Goal: Transaction & Acquisition: Purchase product/service

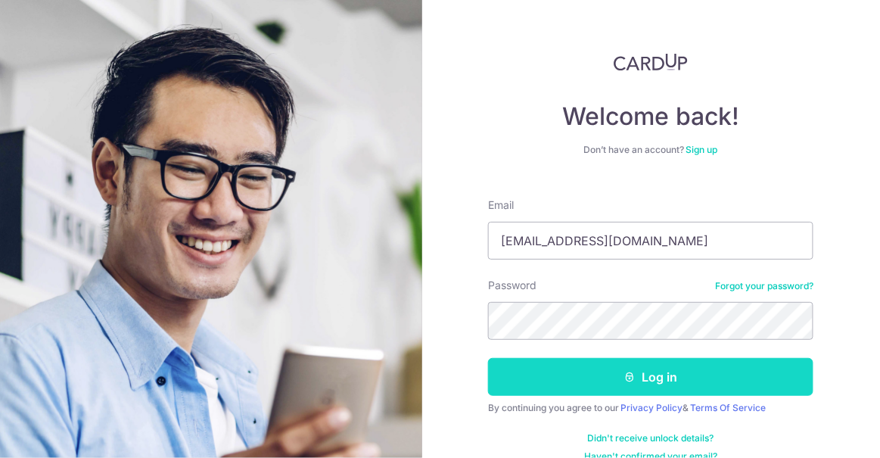
click at [635, 371] on button "Log in" at bounding box center [650, 377] width 325 height 38
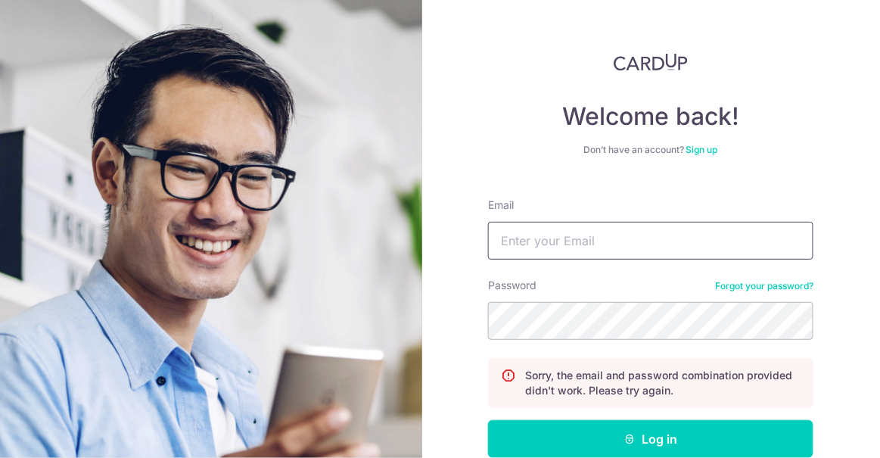
click at [598, 227] on input "Email" at bounding box center [650, 241] width 325 height 38
type input "ktay@hotmail.com"
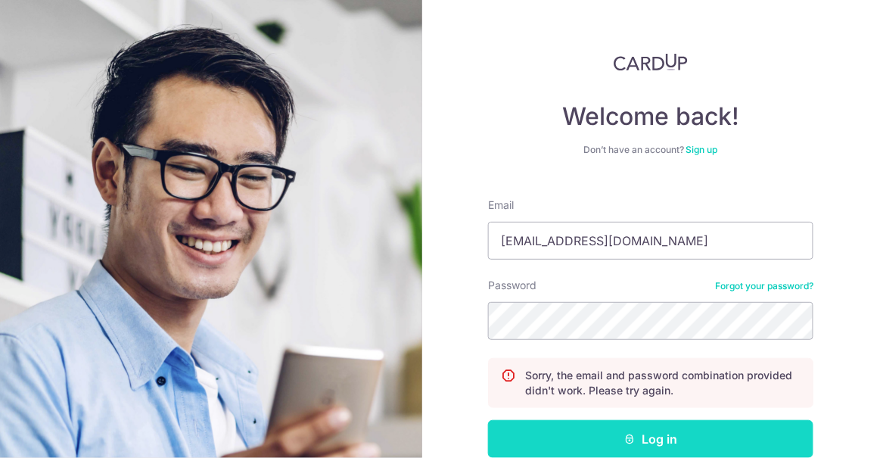
click at [645, 436] on button "Log in" at bounding box center [650, 439] width 325 height 38
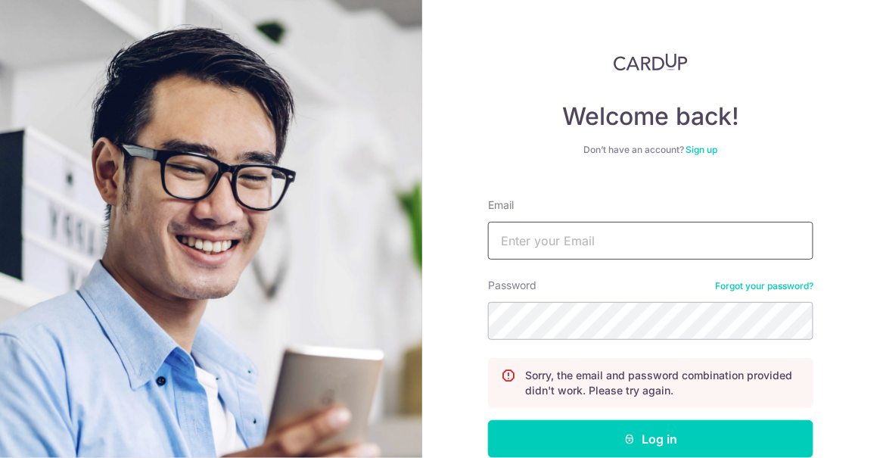
click at [569, 226] on input "Email" at bounding box center [650, 241] width 325 height 38
type input "ktay@hotmail.com"
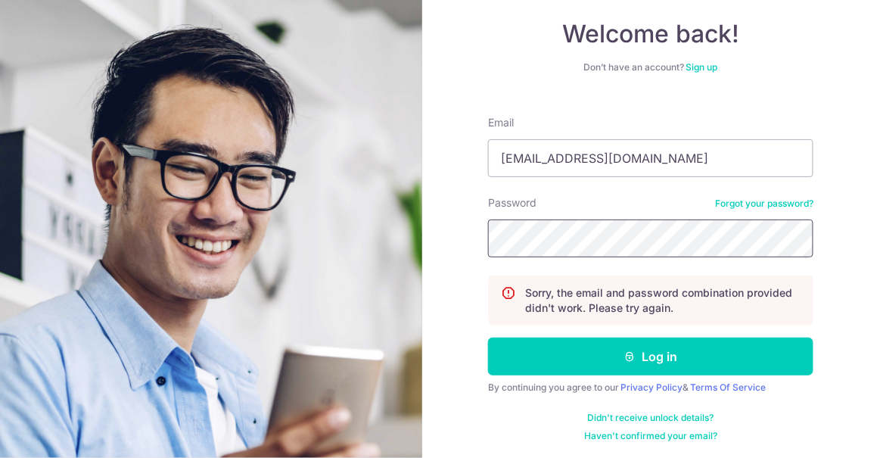
scroll to position [83, 0]
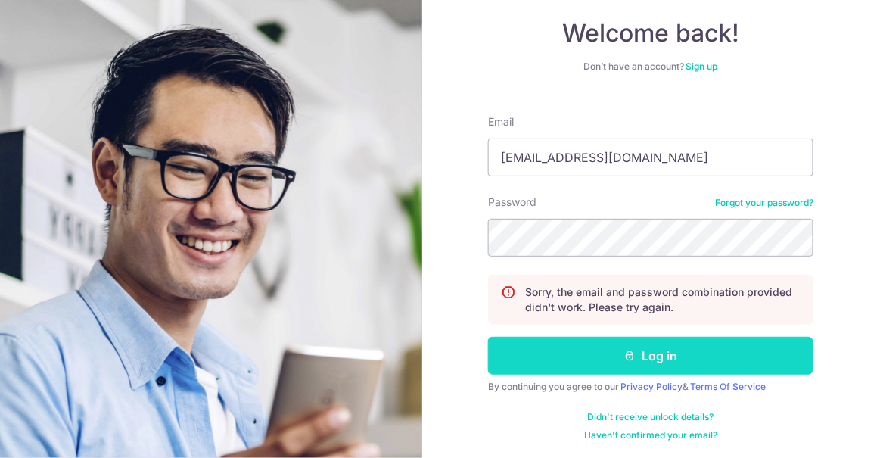
click at [628, 349] on icon "submit" at bounding box center [630, 355] width 12 height 12
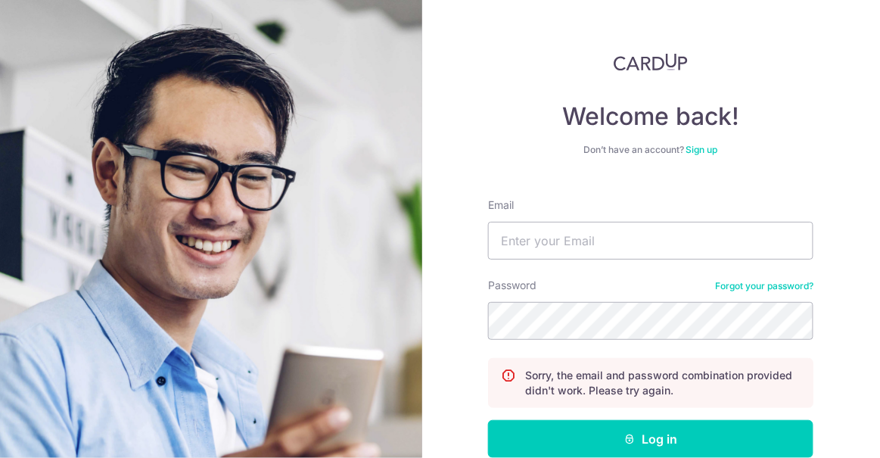
click at [757, 285] on link "Forgot your password?" at bounding box center [764, 286] width 98 height 12
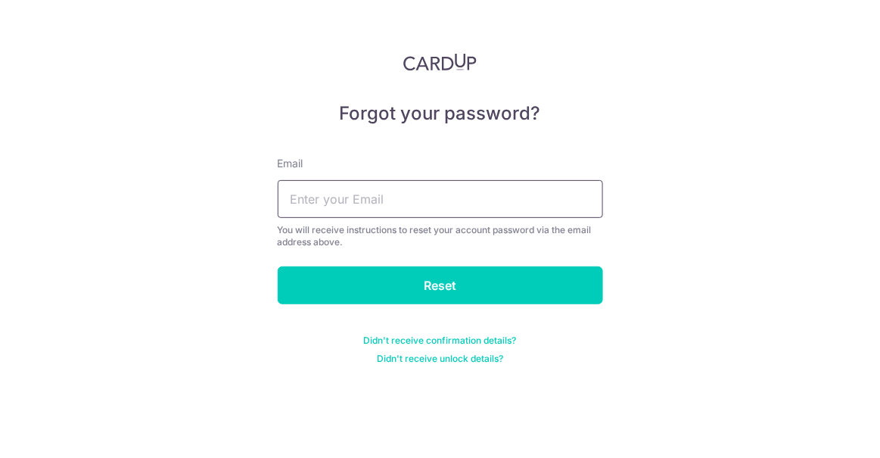
click at [373, 195] on input "text" at bounding box center [440, 199] width 325 height 38
type input "ktay.fin@gmail.com"
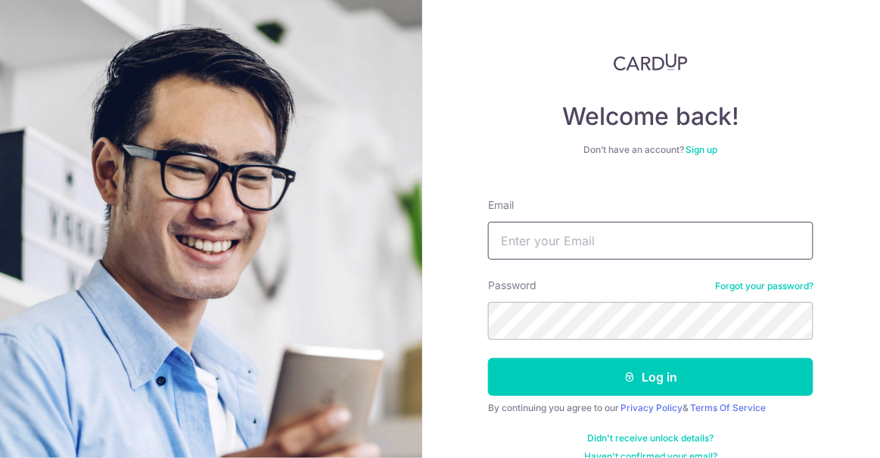
click at [514, 236] on input "Email" at bounding box center [650, 241] width 325 height 38
type input "[EMAIL_ADDRESS][DOMAIN_NAME]"
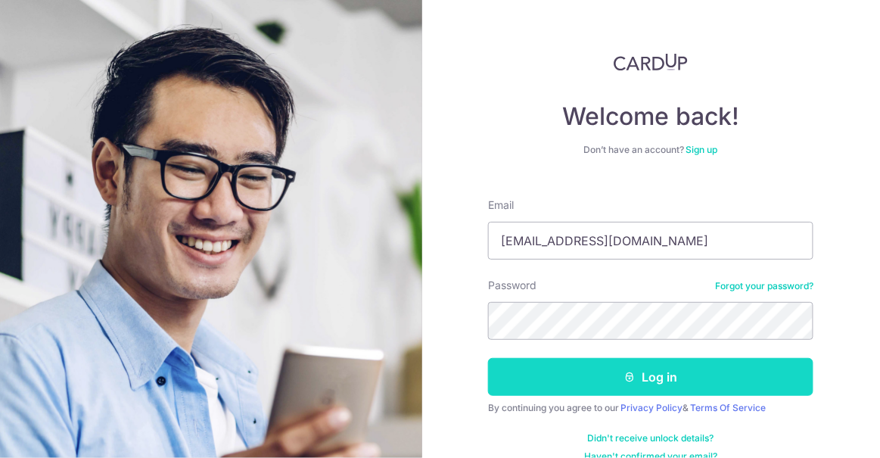
click at [642, 375] on button "Log in" at bounding box center [650, 377] width 325 height 38
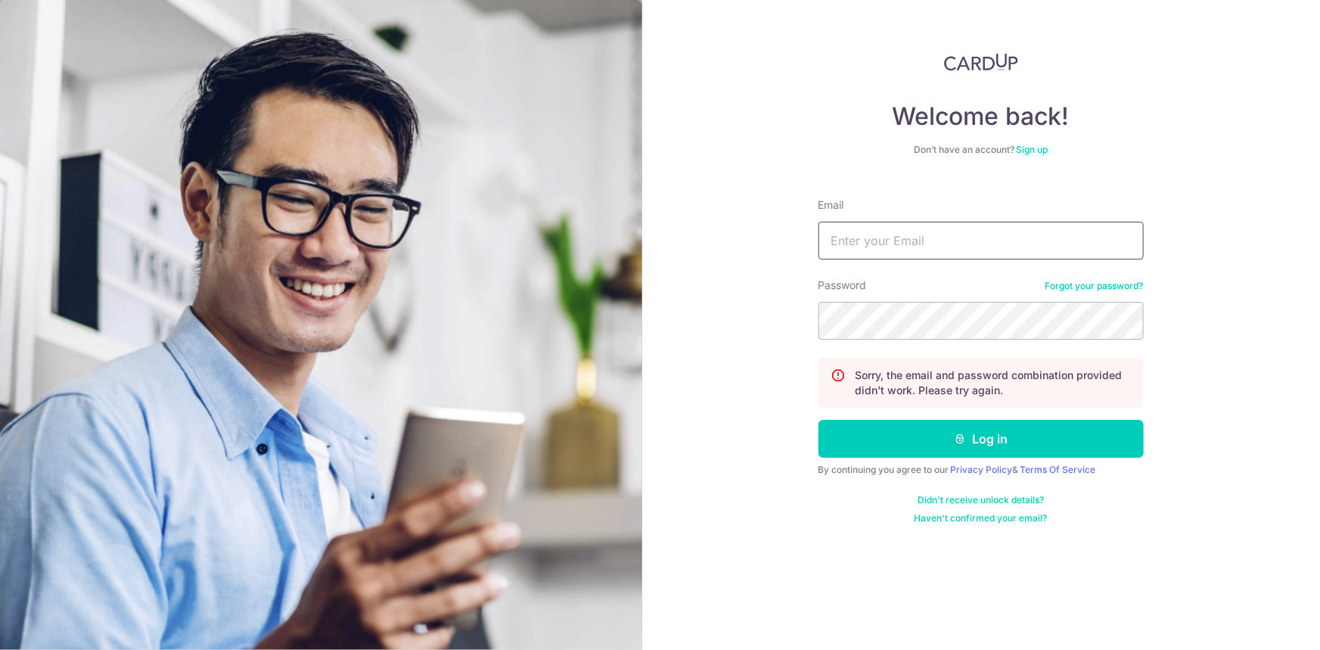
click at [877, 230] on input "Email" at bounding box center [980, 241] width 325 height 38
type input "[EMAIL_ADDRESS][DOMAIN_NAME]"
click at [879, 284] on link "Forgot your password?" at bounding box center [1094, 286] width 98 height 12
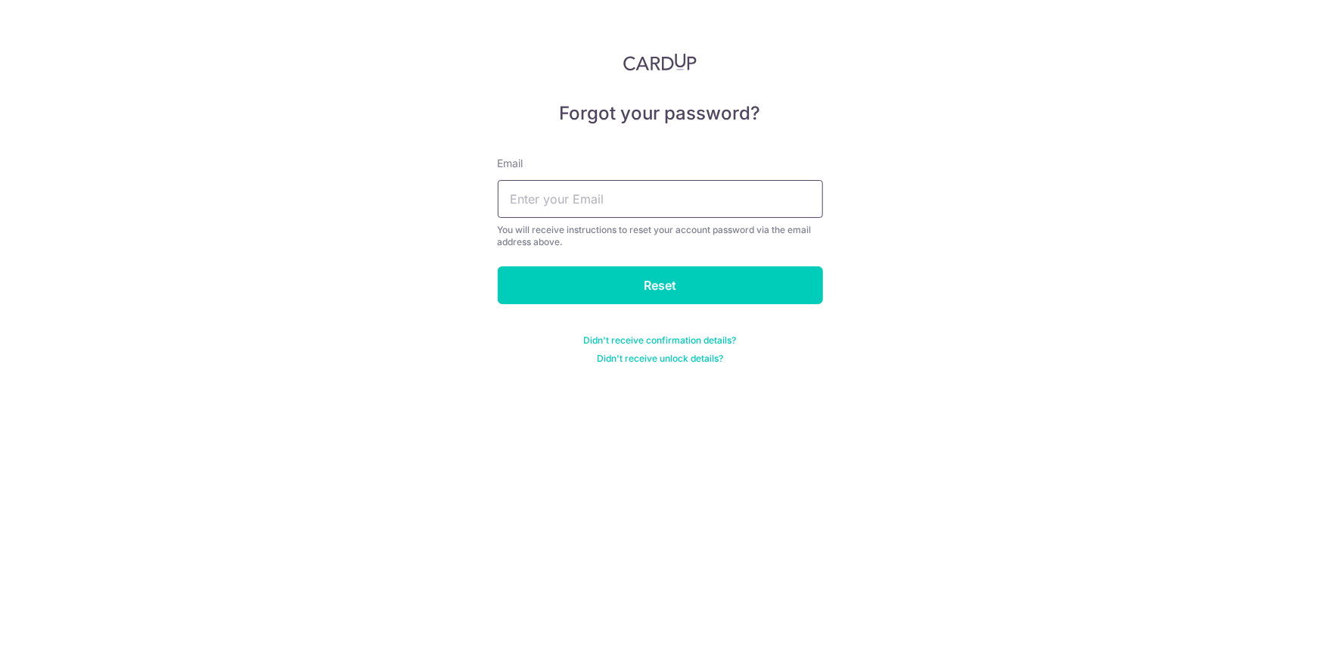
click at [558, 192] on input "text" at bounding box center [660, 199] width 325 height 38
type input "[EMAIL_ADDRESS][DOMAIN_NAME]"
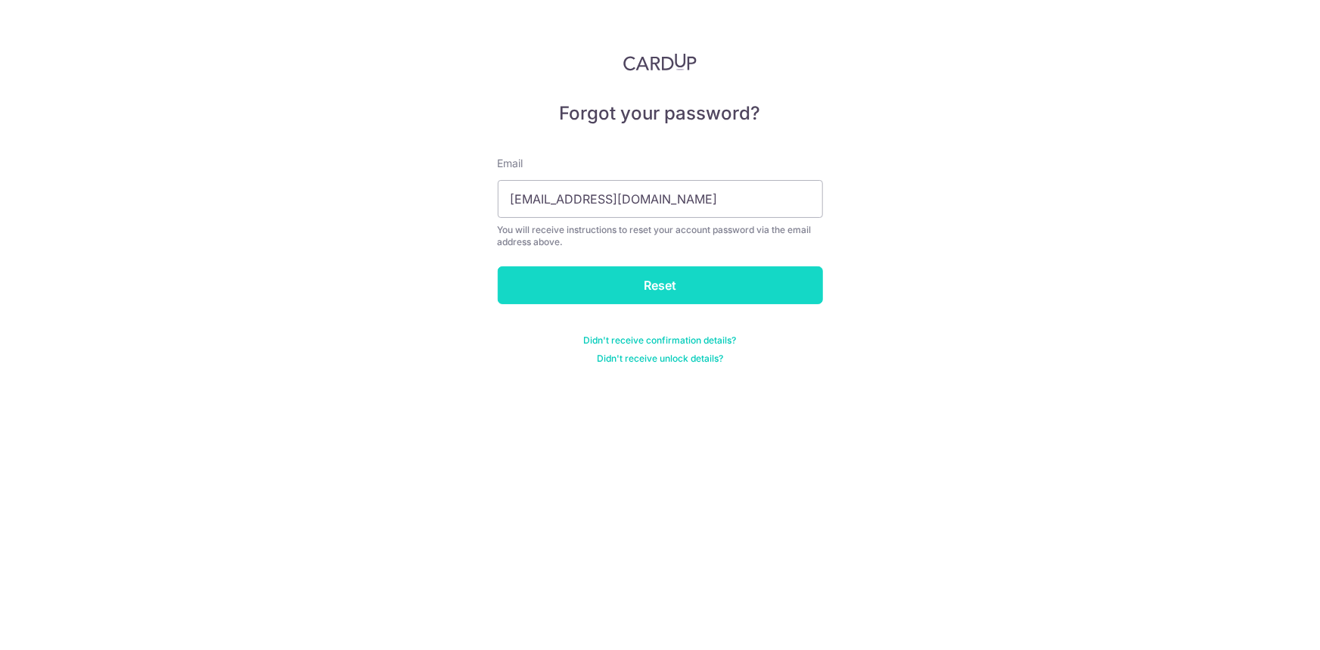
click at [682, 295] on input "Reset" at bounding box center [660, 285] width 325 height 38
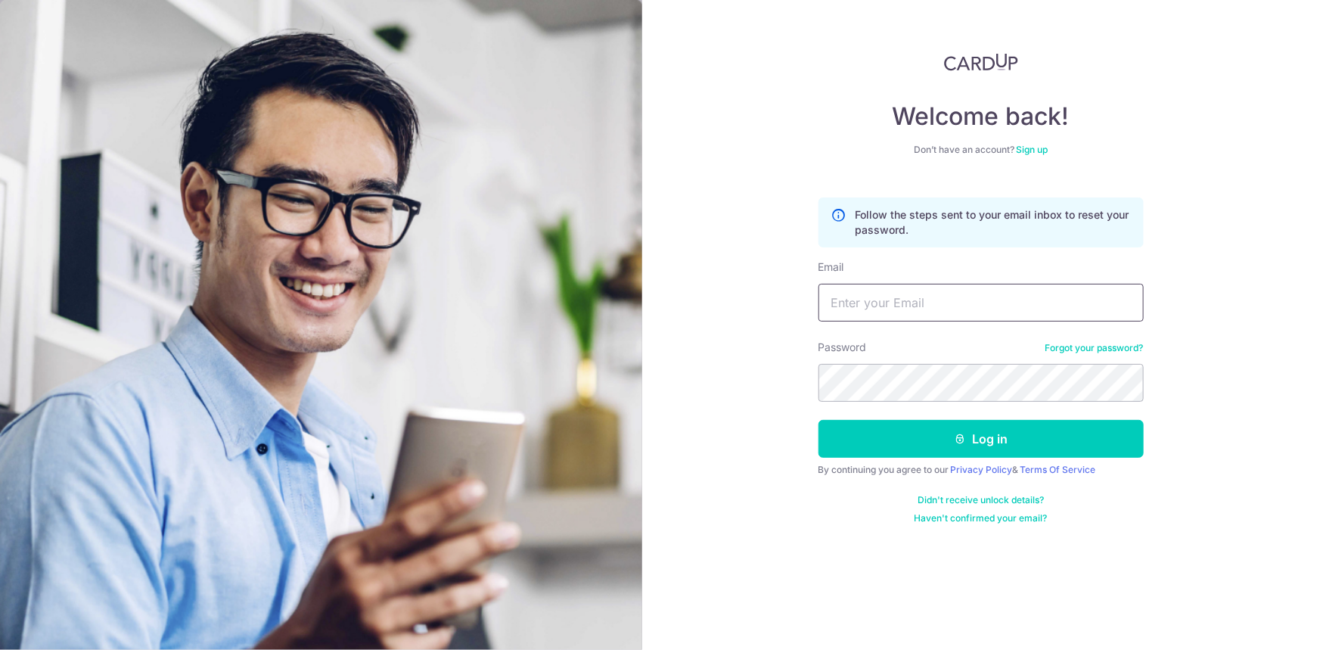
click at [885, 311] on input "Email" at bounding box center [980, 303] width 325 height 38
type input "[EMAIL_ADDRESS][DOMAIN_NAME]"
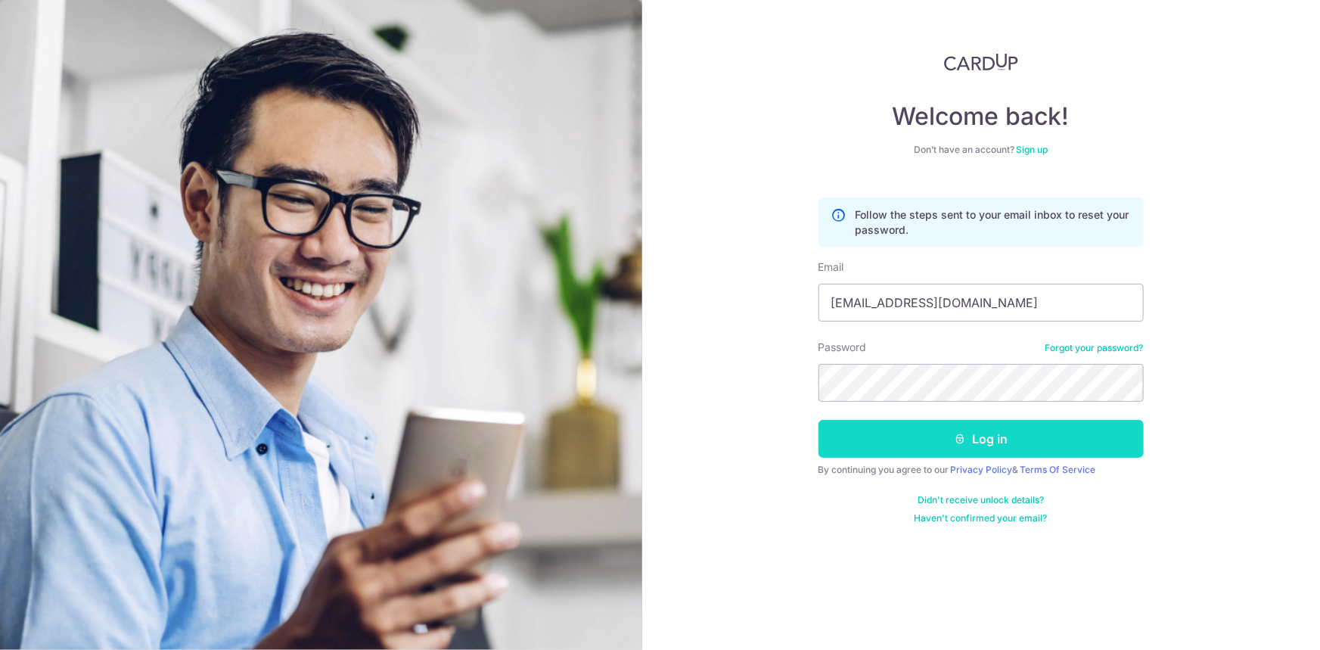
click at [976, 435] on button "Log in" at bounding box center [980, 439] width 325 height 38
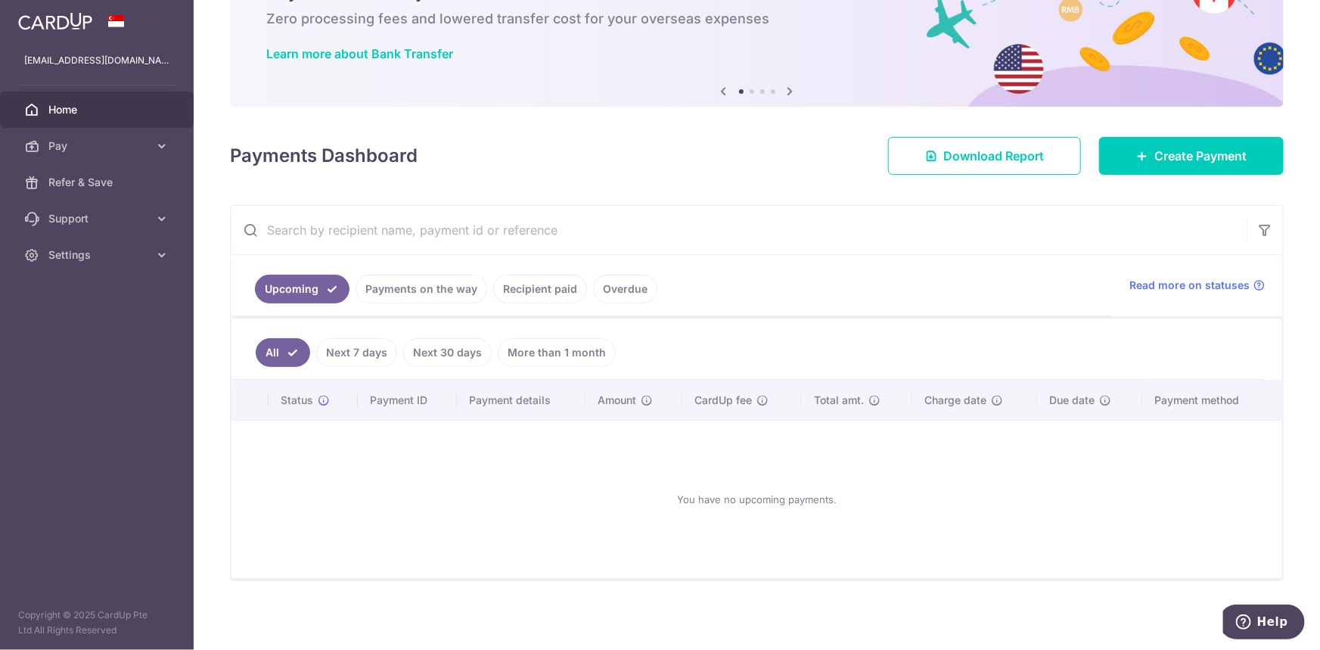
scroll to position [88, 0]
click at [1165, 156] on span "Create Payment" at bounding box center [1200, 155] width 92 height 18
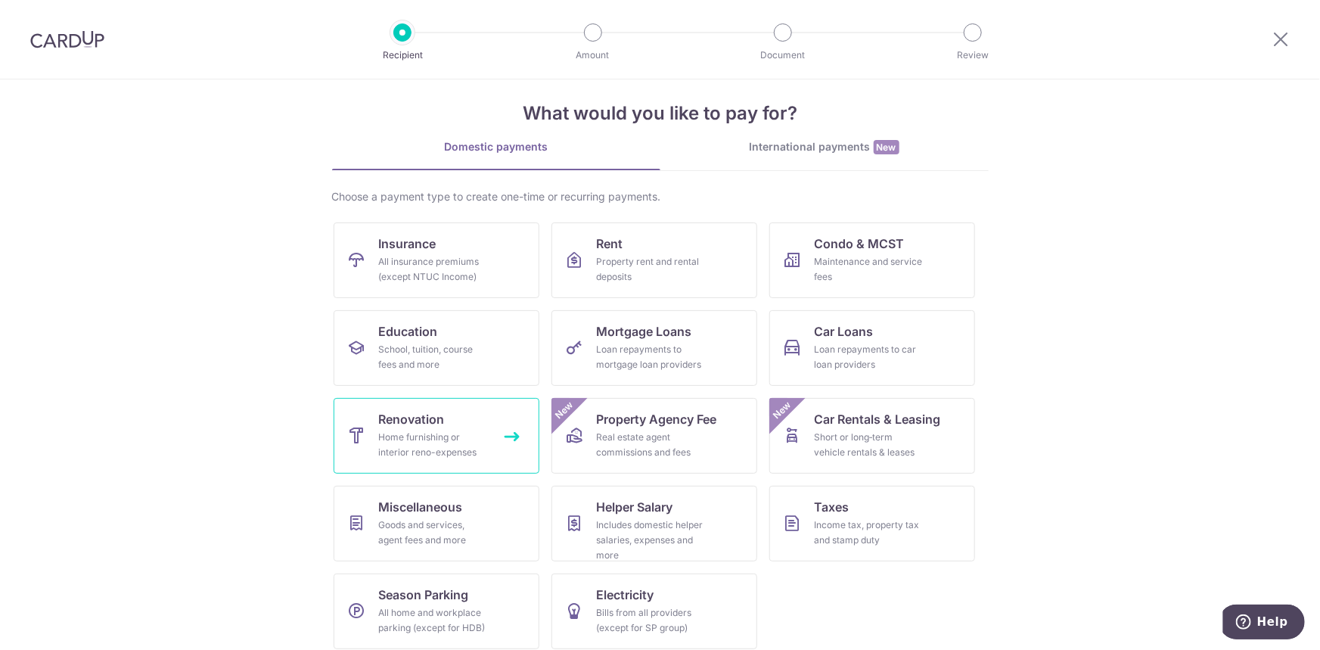
scroll to position [26, 0]
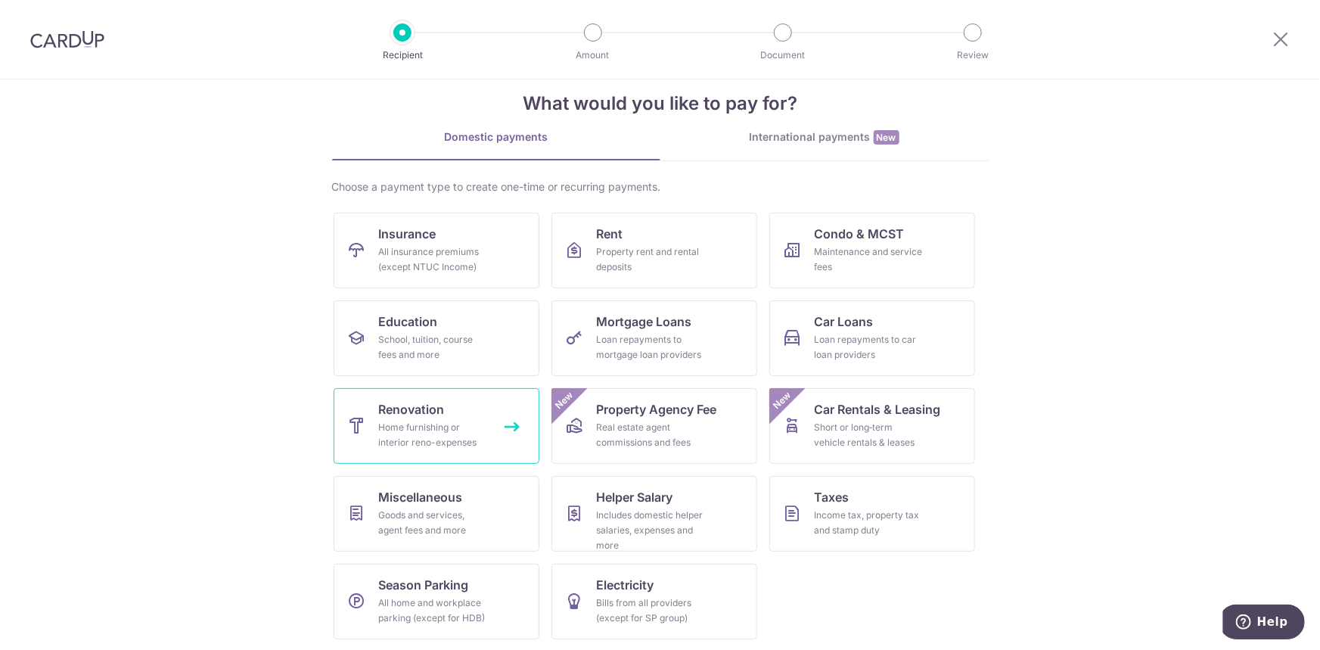
click at [446, 420] on div "Home furnishing or interior reno-expenses" at bounding box center [433, 435] width 109 height 30
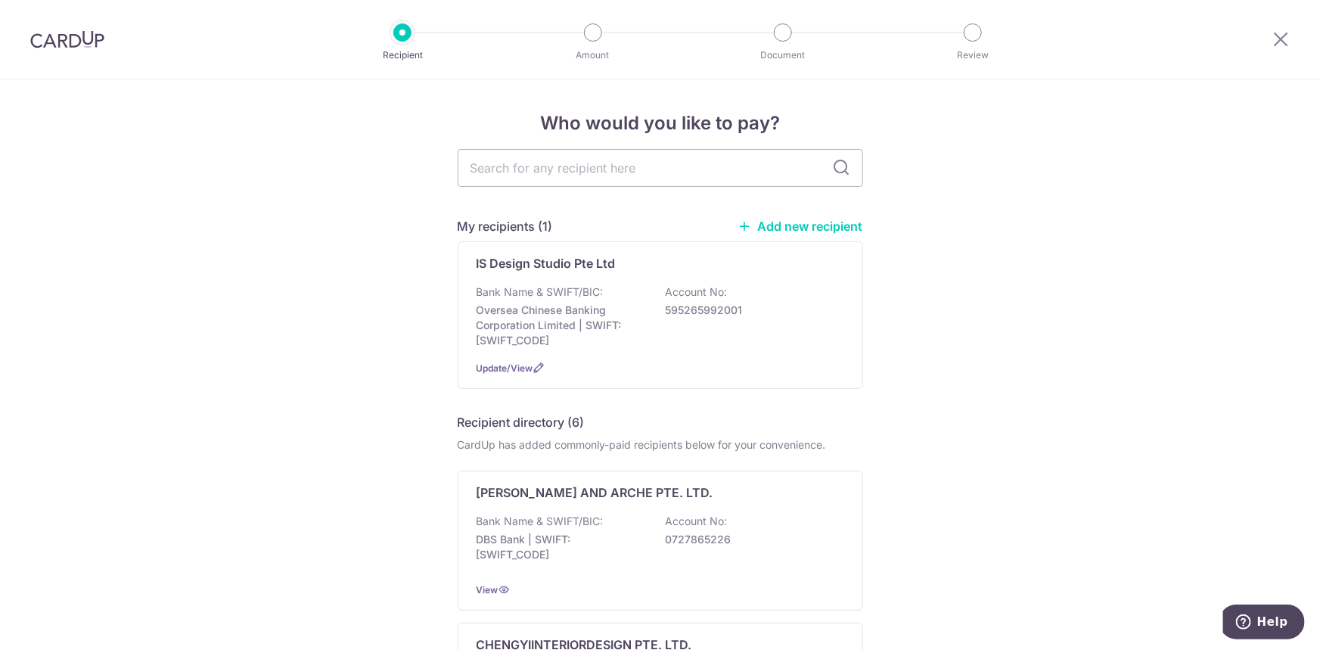
click at [781, 221] on link "Add new recipient" at bounding box center [800, 226] width 125 height 15
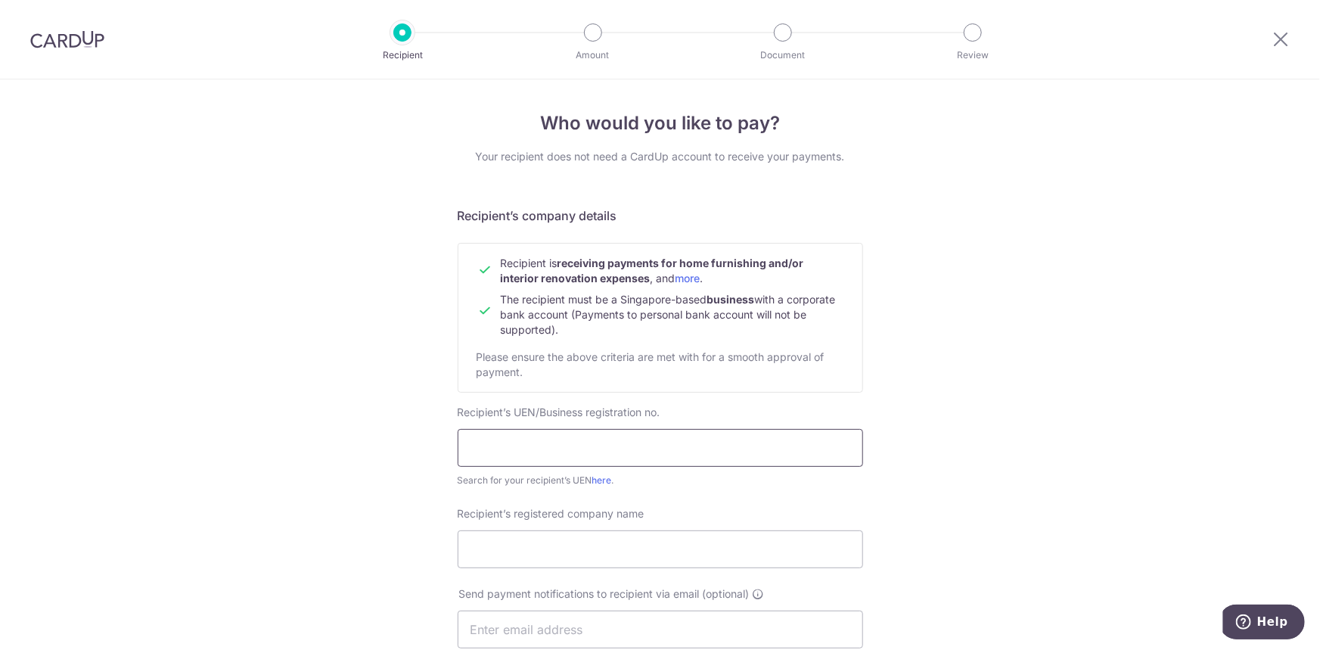
click at [531, 446] on input "text" at bounding box center [660, 448] width 405 height 38
click at [519, 454] on input "text" at bounding box center [660, 448] width 405 height 38
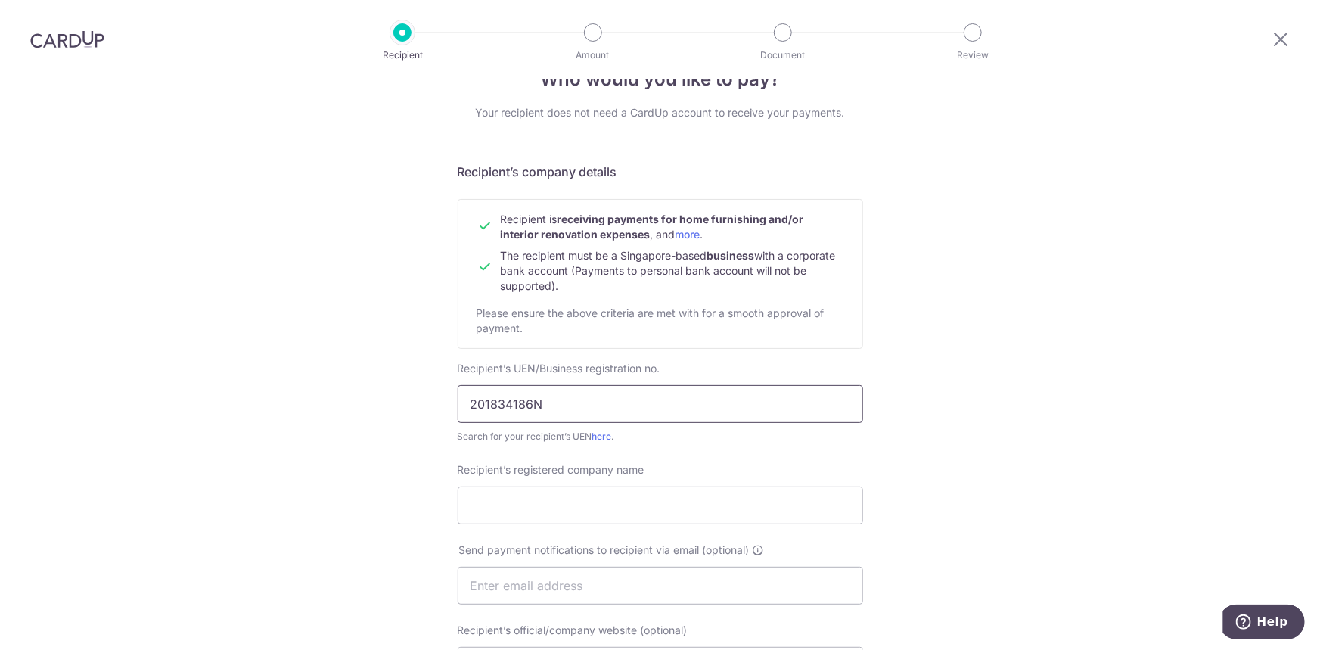
scroll to position [68, 0]
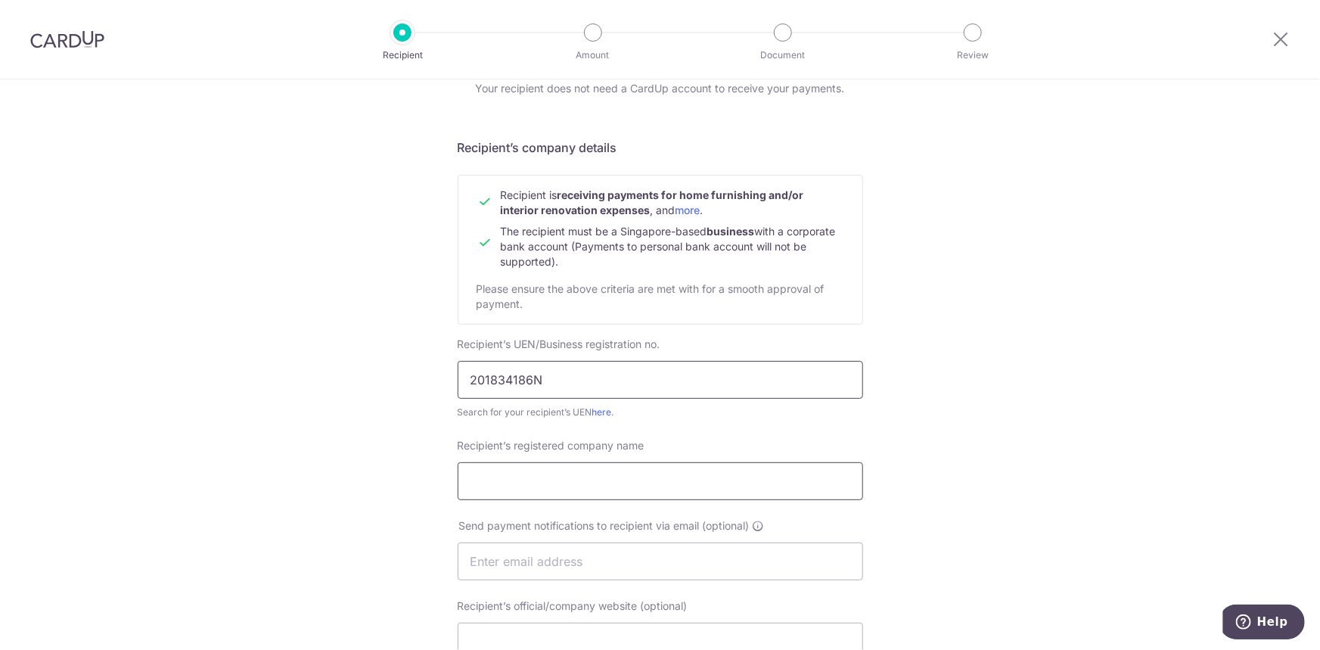
type input "201834186N"
click at [591, 492] on input "Recipient’s registered company name" at bounding box center [660, 481] width 405 height 38
type input "Blindxpert Pte Ltd"
click at [576, 561] on input "text" at bounding box center [660, 561] width 405 height 38
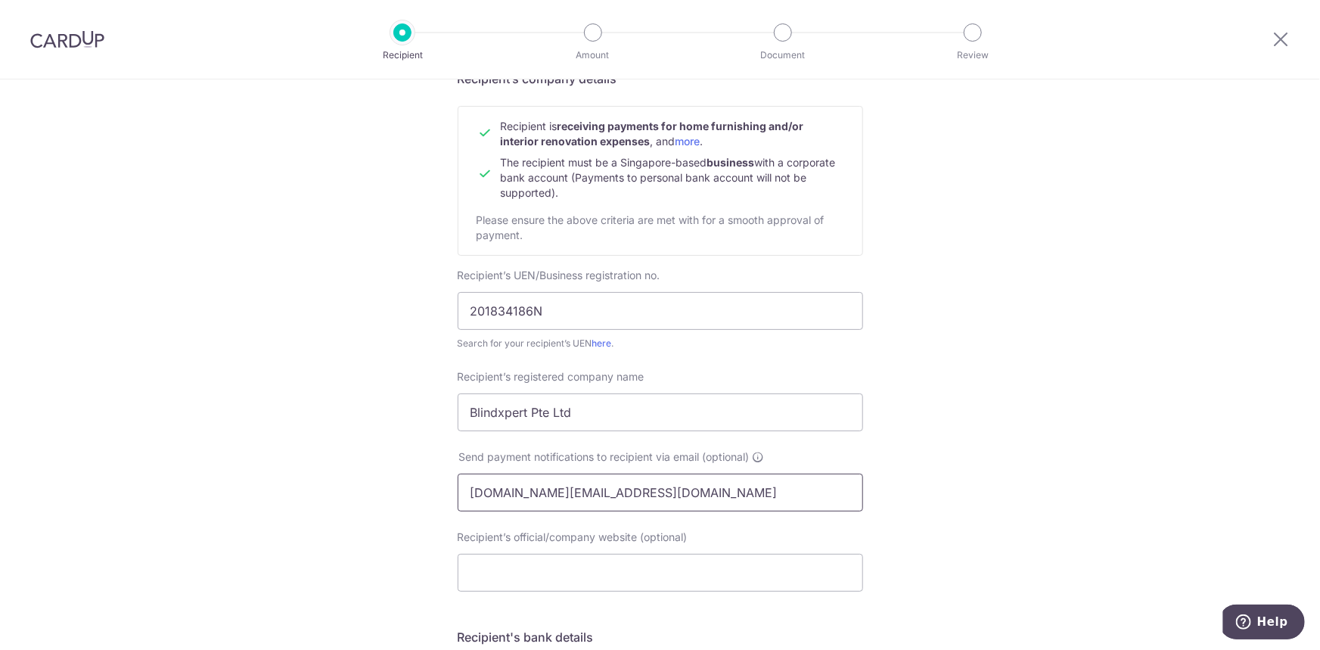
scroll to position [275, 0]
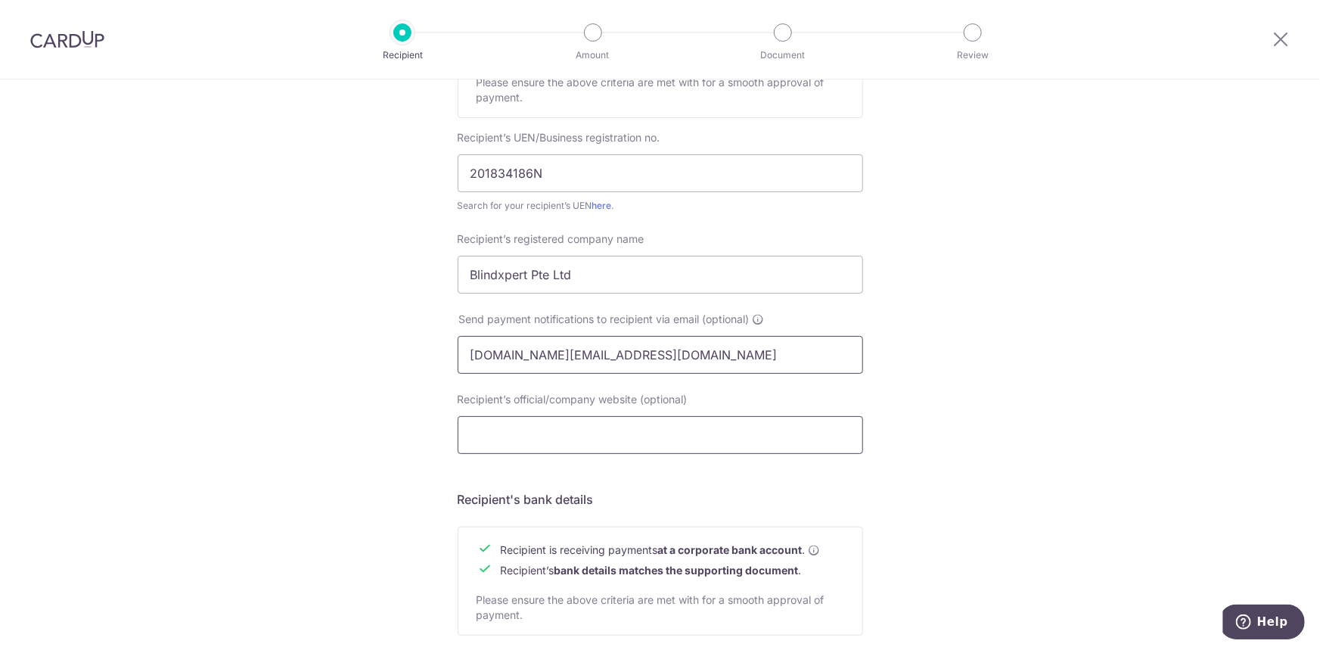
type input "blindxpert.sg@gmail.com"
click at [502, 431] on input "Recipient’s official/company website (optional)" at bounding box center [660, 435] width 405 height 38
click at [544, 429] on input "Recipient’s official/company website (optional)" at bounding box center [660, 435] width 405 height 38
paste input "https://blindxpert.com.sg/"
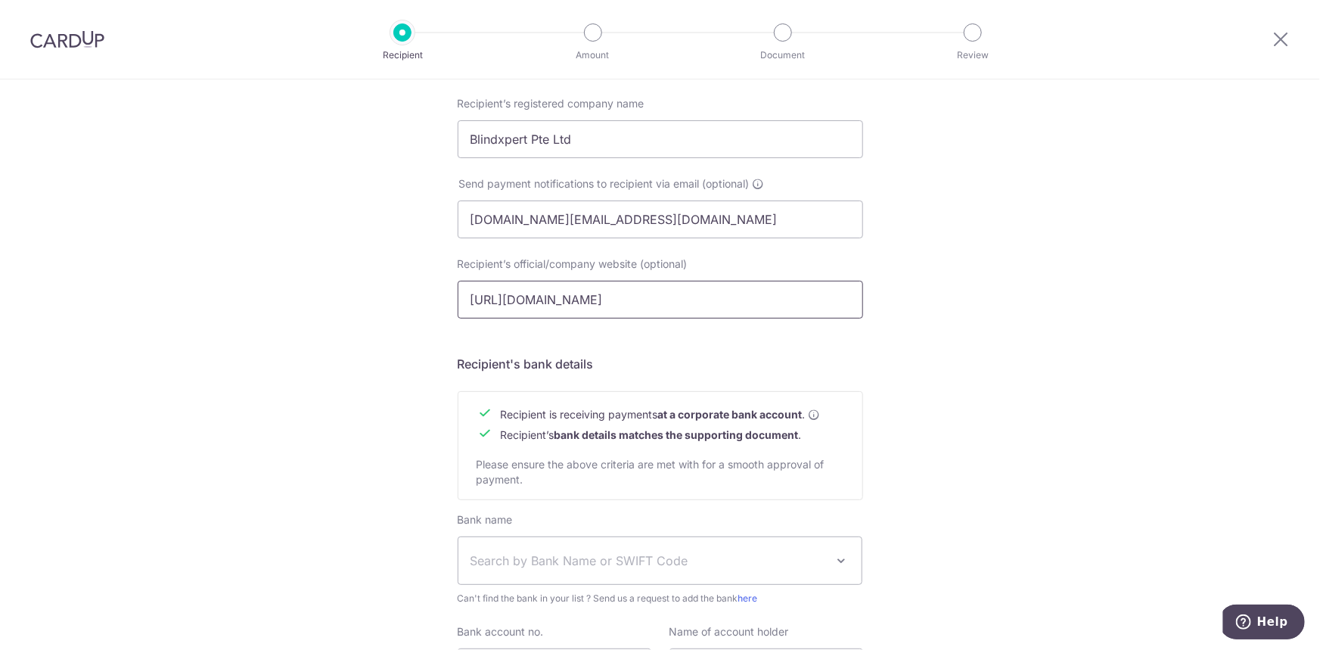
scroll to position [550, 0]
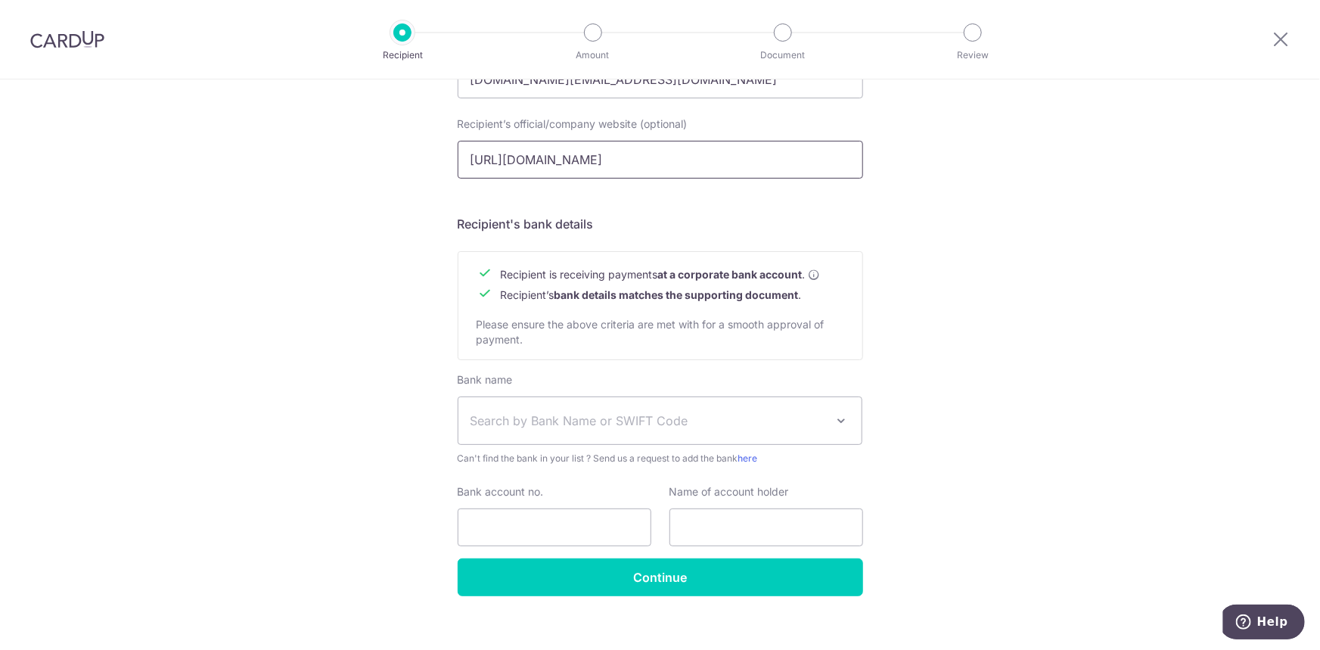
type input "https://blindxpert.com.sg/"
click at [535, 416] on span "Search by Bank Name or SWIFT Code" at bounding box center [649, 421] width 356 height 18
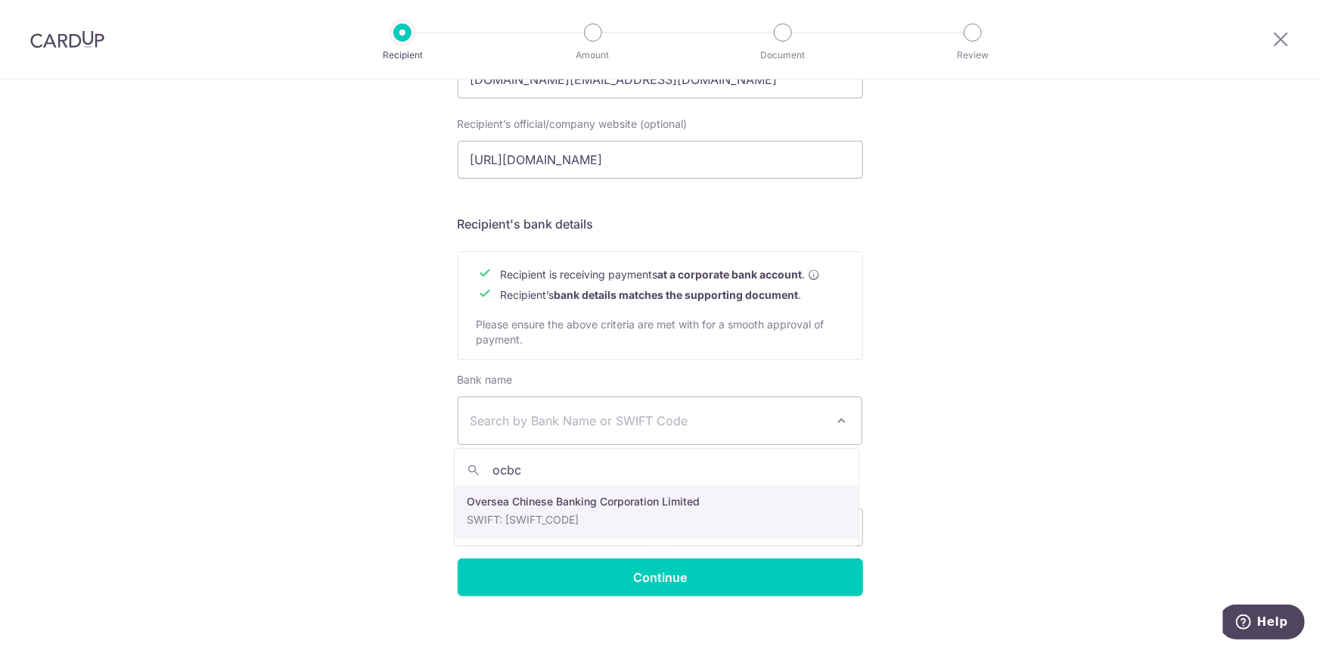
type input "ocbc"
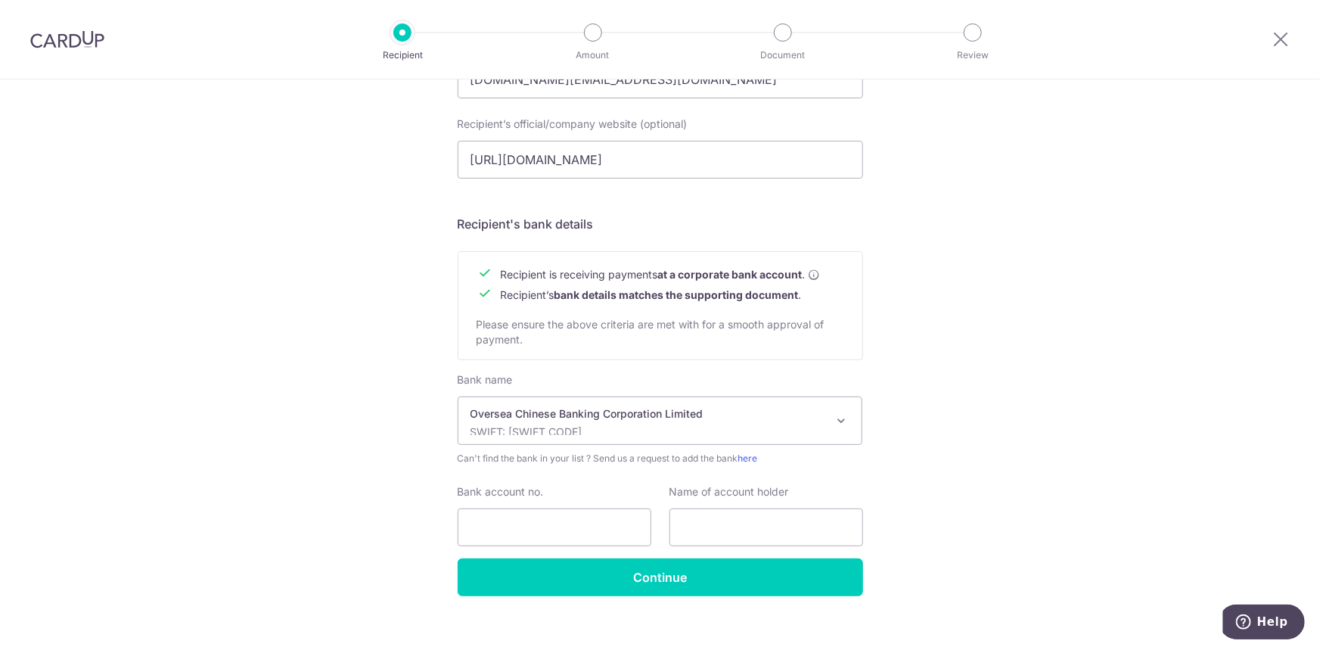
select select "12"
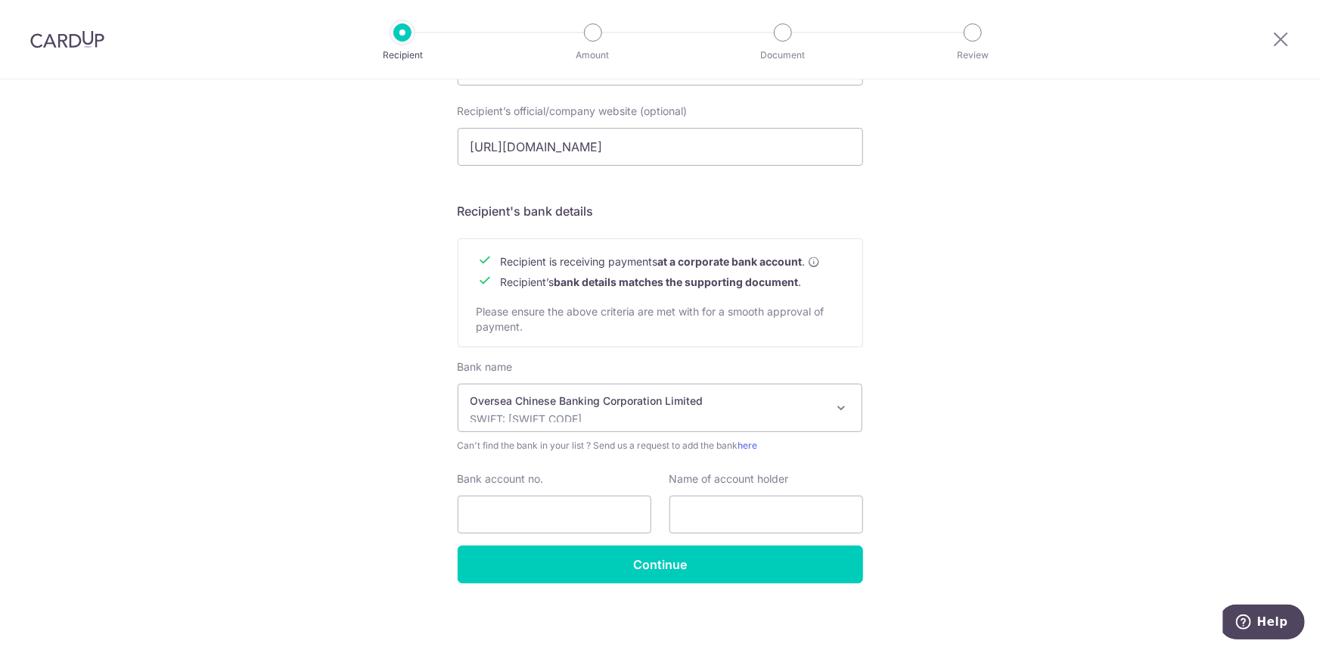
scroll to position [567, 0]
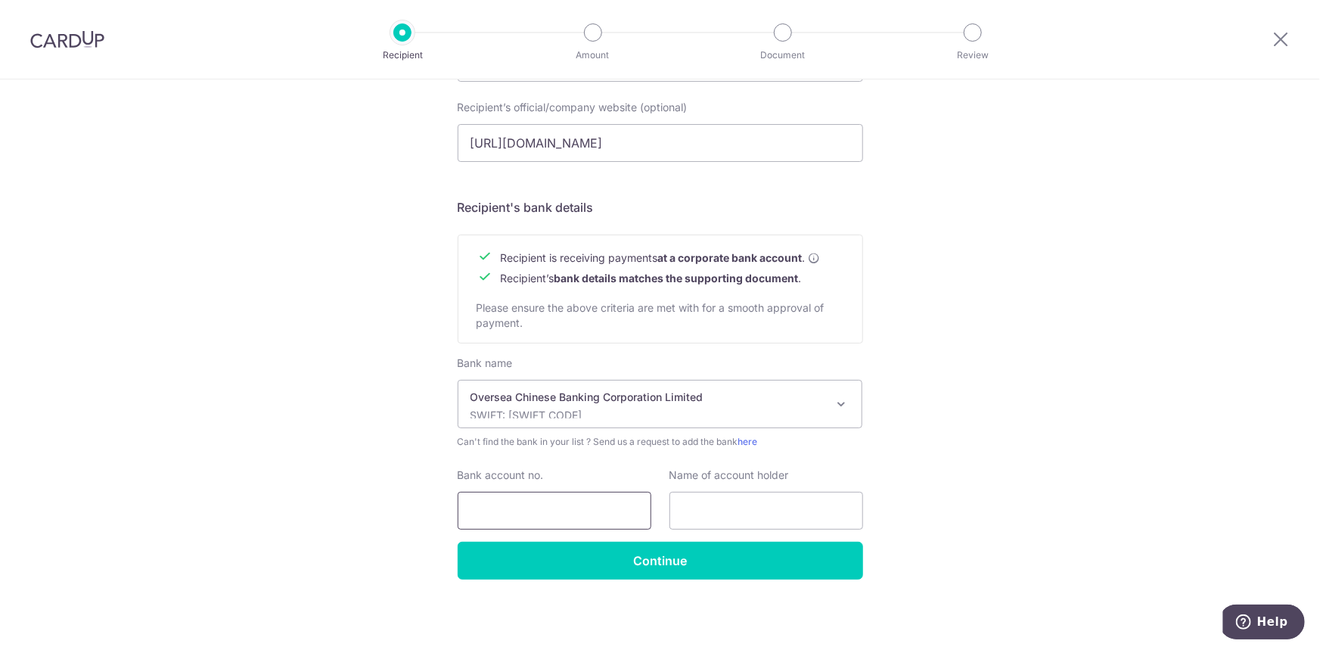
click at [533, 512] on input "Bank account no." at bounding box center [555, 511] width 194 height 38
type input "713139319001"
click at [704, 499] on input "text" at bounding box center [766, 511] width 194 height 38
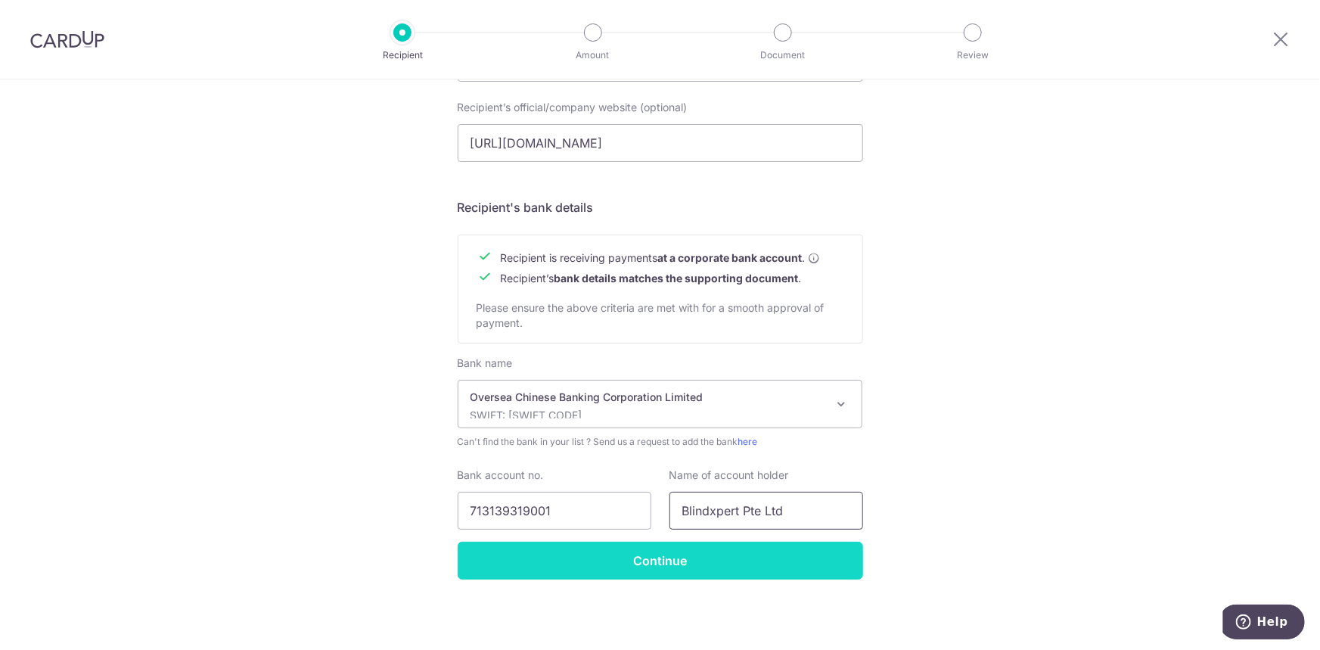
type input "Blindxpert Pte Ltd"
click at [651, 559] on input "Continue" at bounding box center [660, 561] width 405 height 38
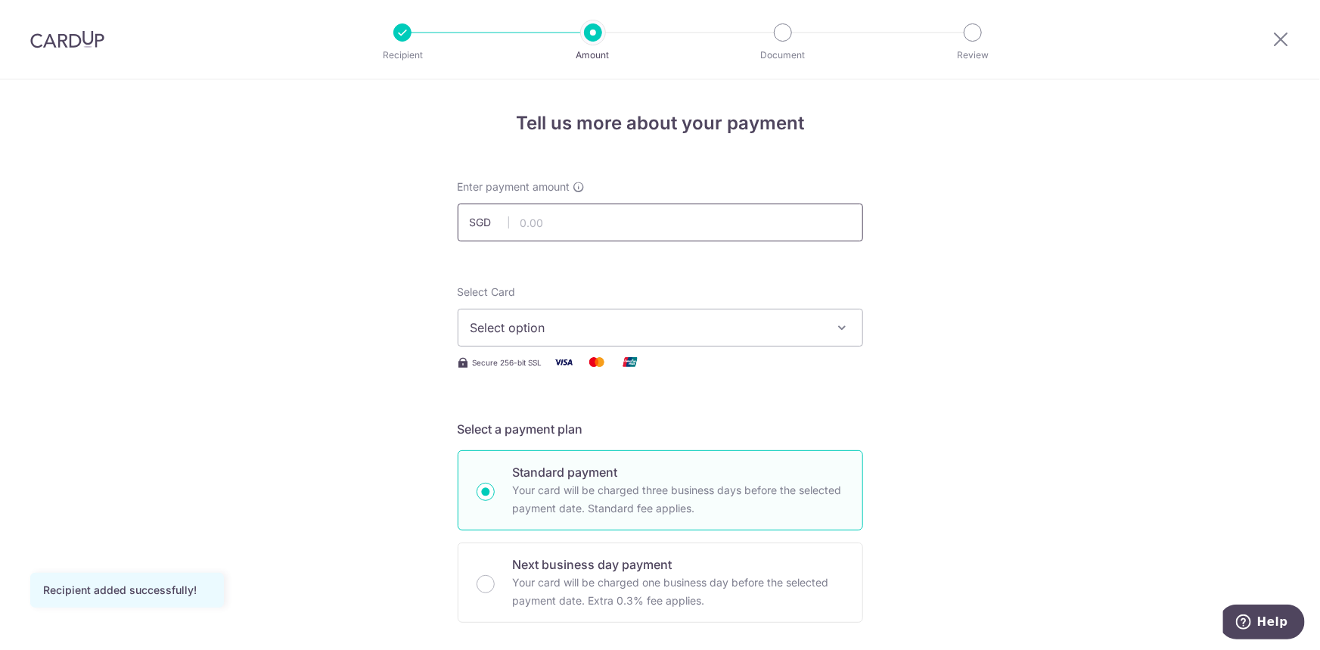
click at [544, 225] on input "text" at bounding box center [660, 222] width 405 height 38
type input "12,575.00"
click at [822, 329] on button "Select option" at bounding box center [660, 328] width 405 height 38
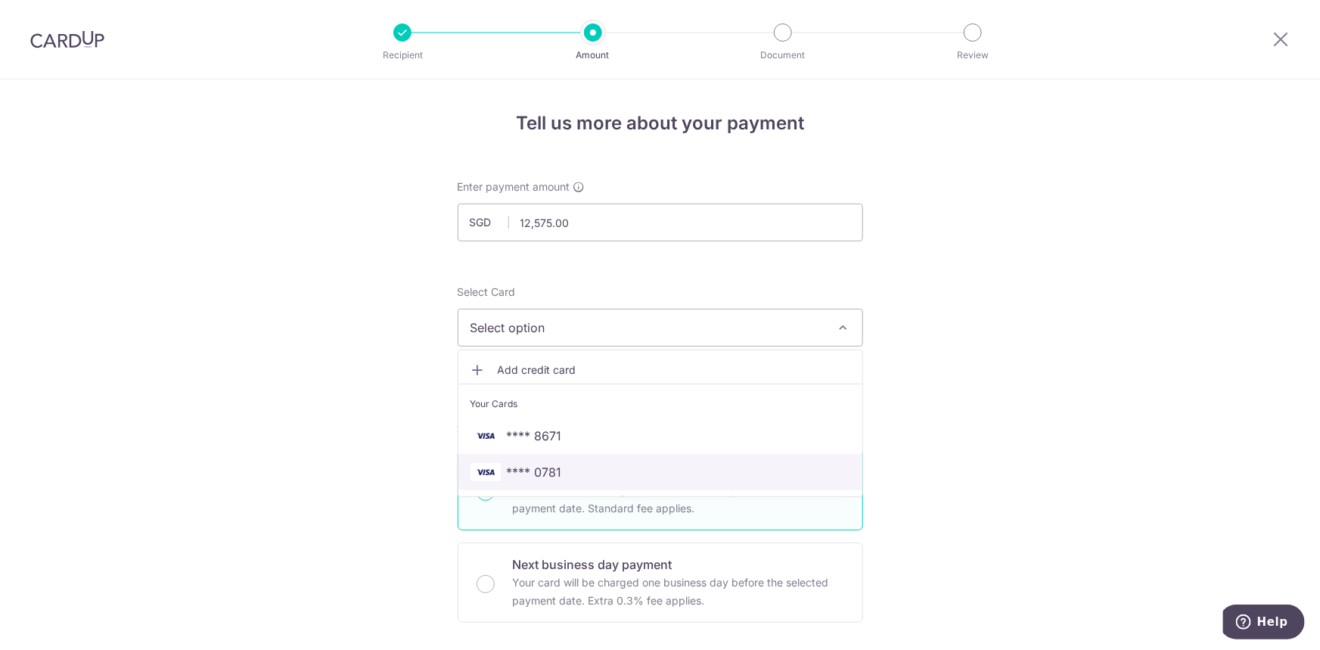
click at [567, 469] on span "**** 0781" at bounding box center [661, 472] width 380 height 18
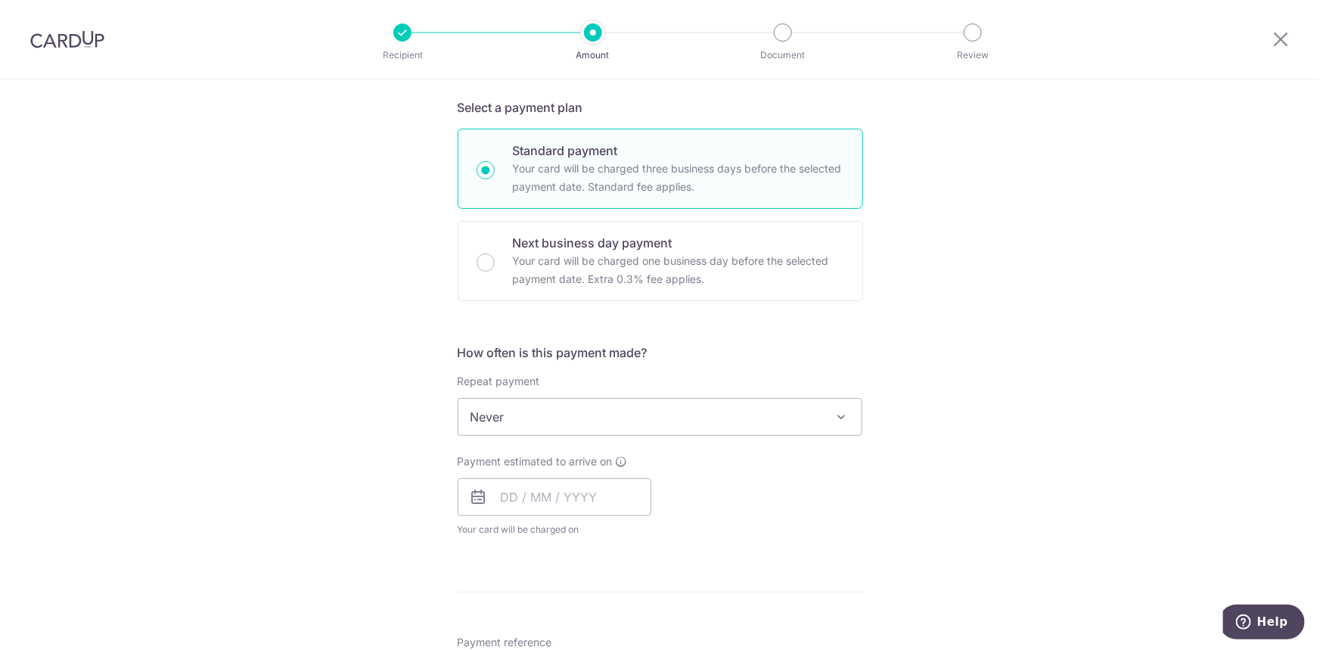
scroll to position [343, 0]
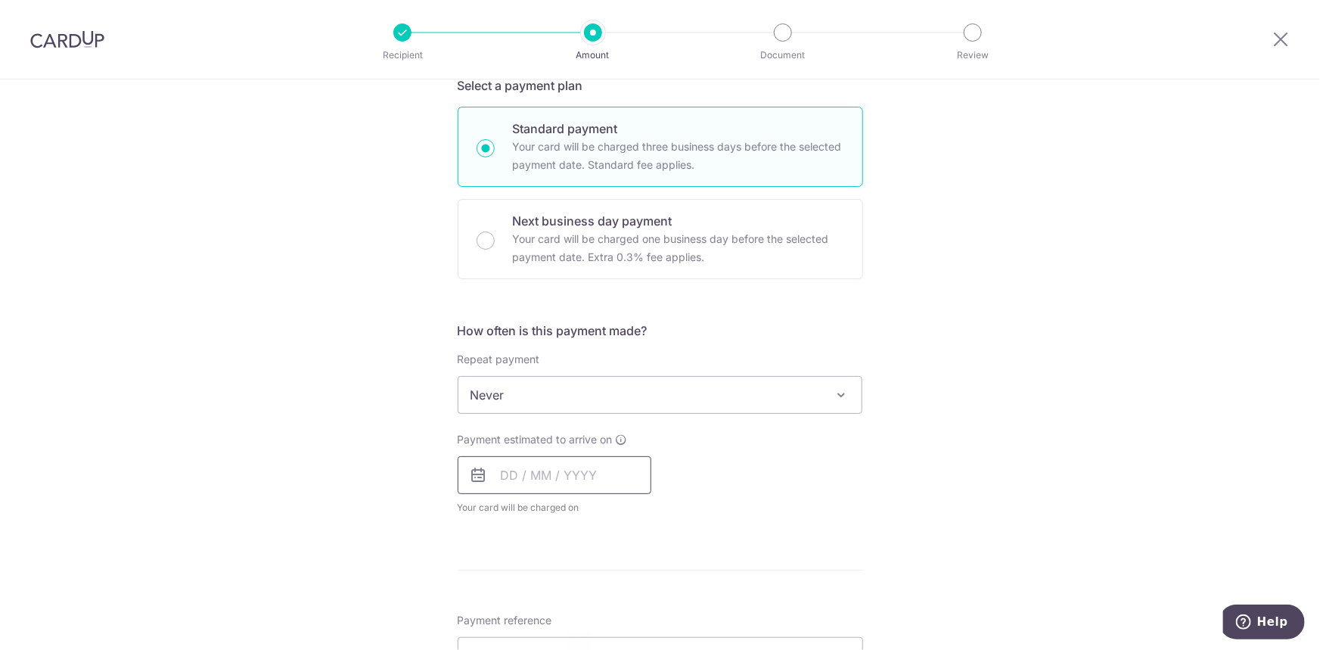
click at [535, 475] on input "text" at bounding box center [555, 475] width 194 height 38
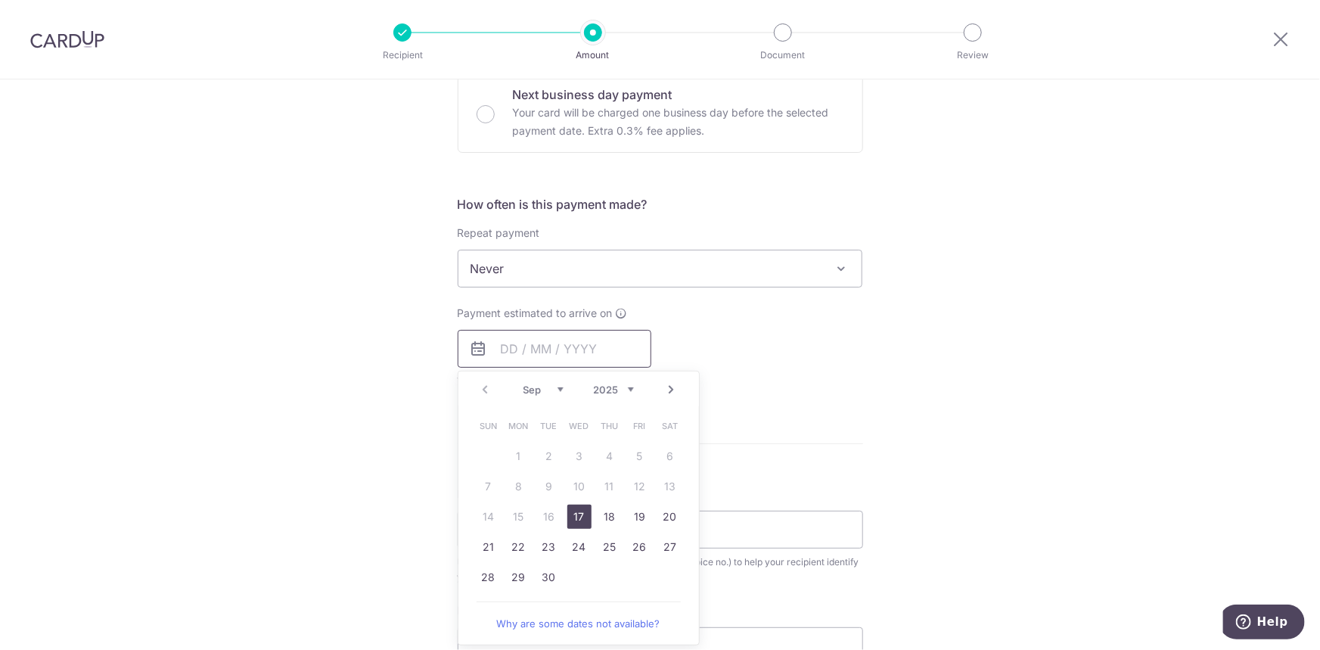
scroll to position [481, 0]
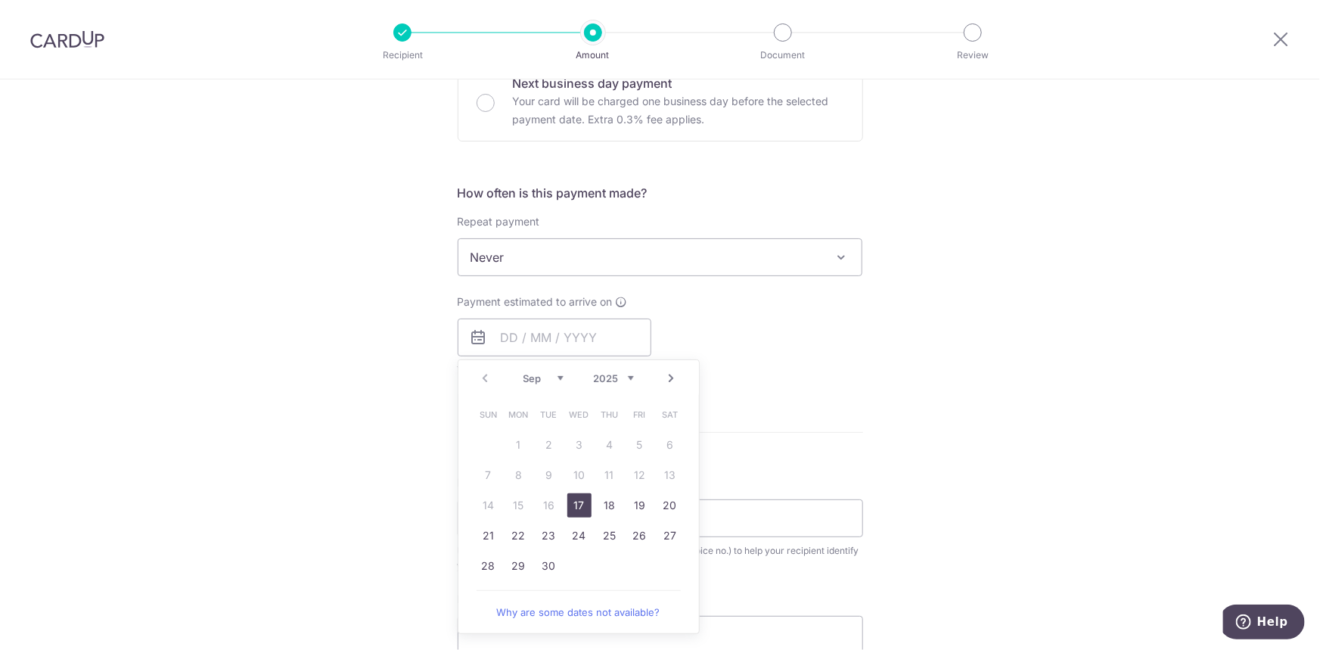
click at [577, 502] on link "17" at bounding box center [579, 505] width 24 height 24
type input "17/09/2025"
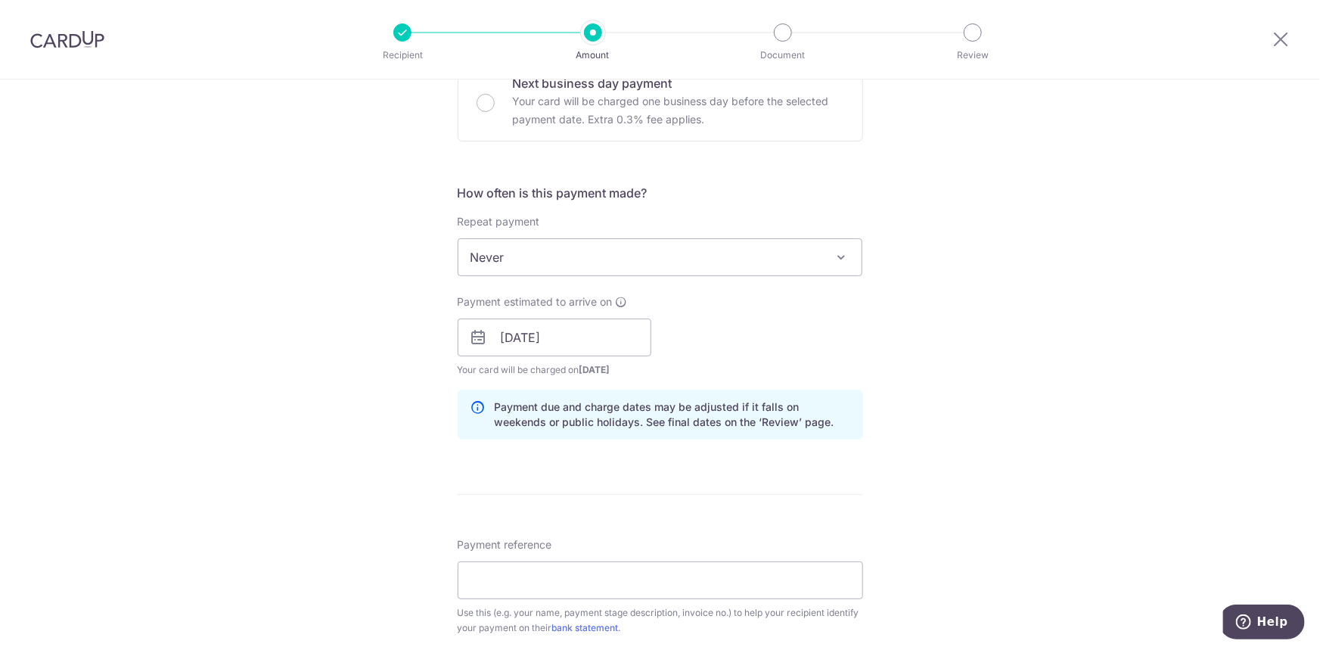
click at [968, 421] on div "Tell us more about your payment Enter payment amount SGD 12,575.00 12575.00 Rec…" at bounding box center [660, 364] width 1320 height 1532
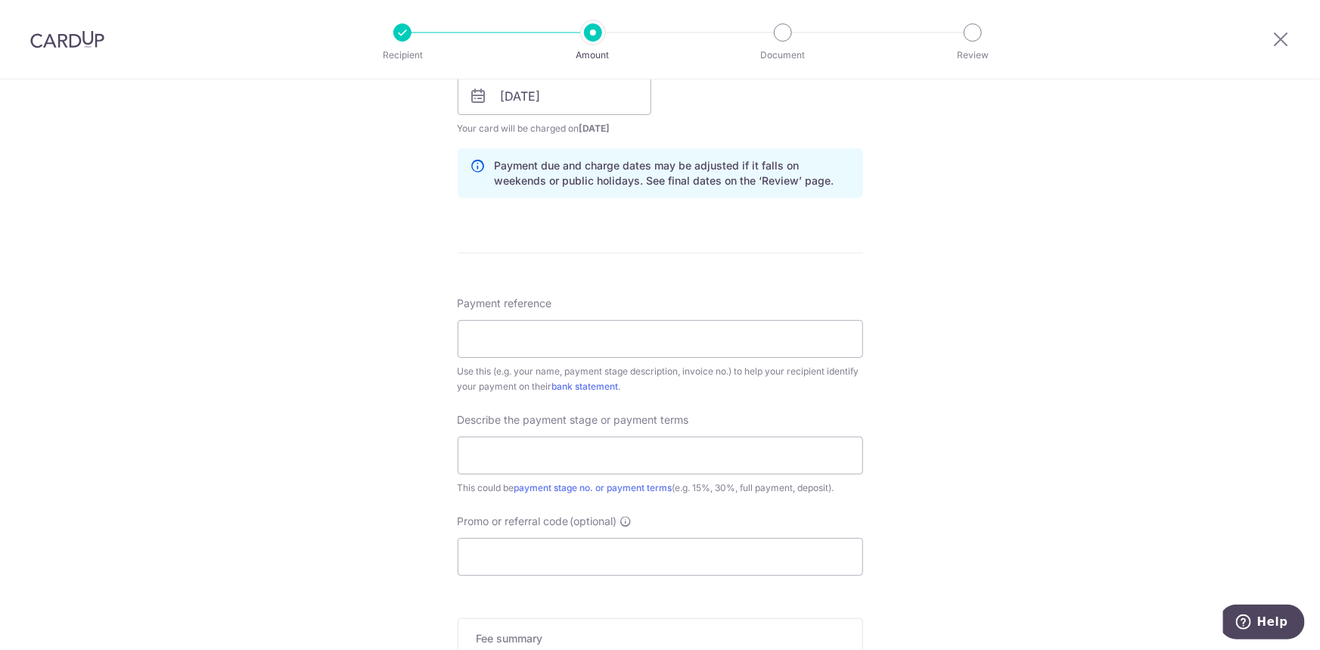
scroll to position [756, 0]
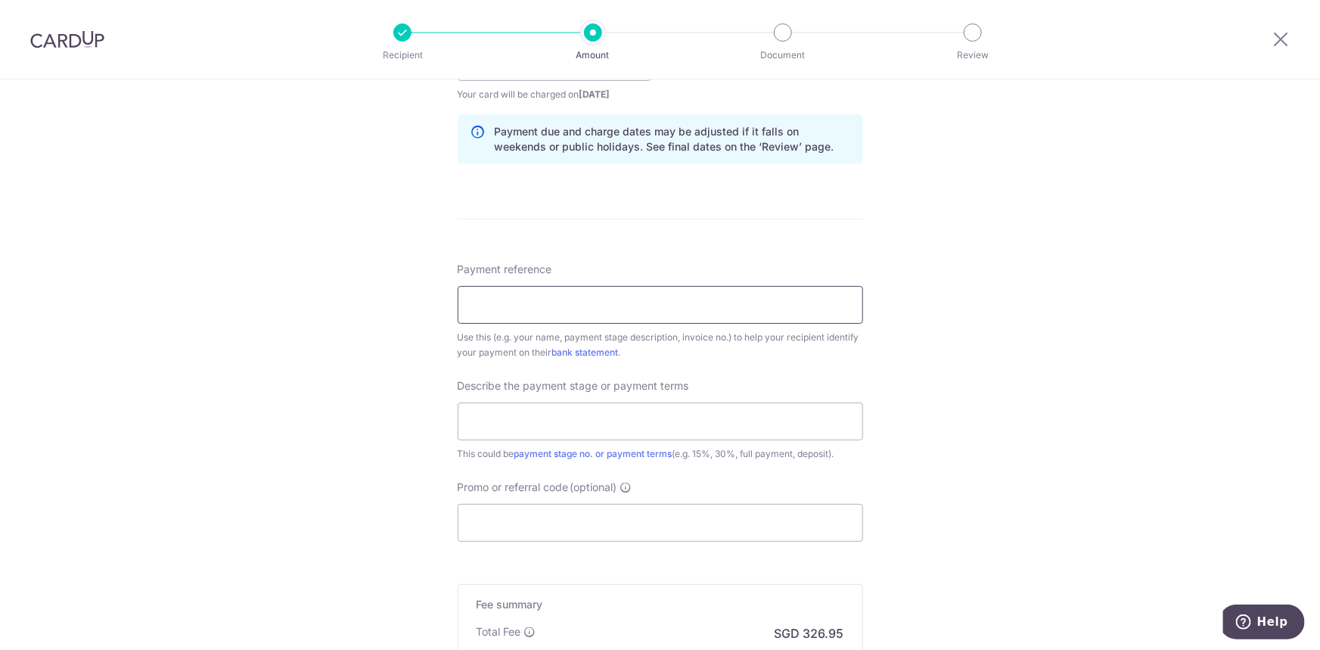
click at [559, 298] on input "Payment reference" at bounding box center [660, 305] width 405 height 38
type input "BX/QU25-6726"
click at [590, 413] on input "text" at bounding box center [660, 421] width 405 height 38
type input "I"
type input "50% down payment"
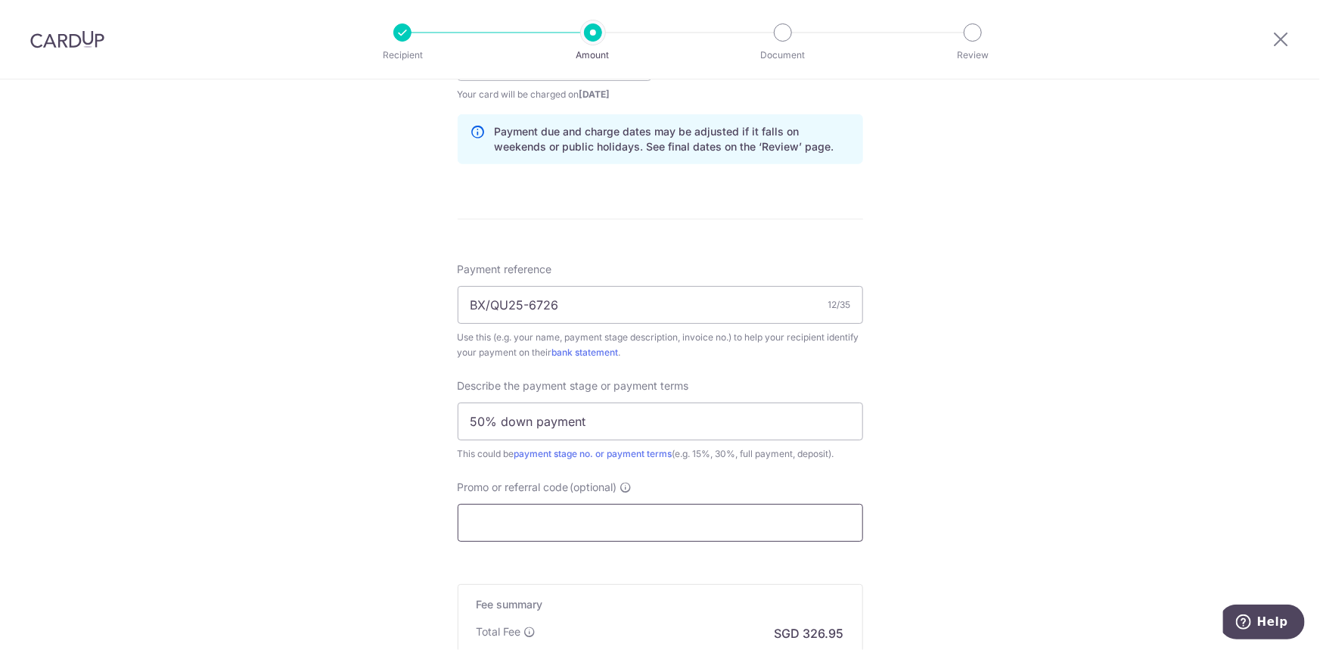
click at [596, 526] on input "Promo or referral code (optional)" at bounding box center [660, 523] width 405 height 38
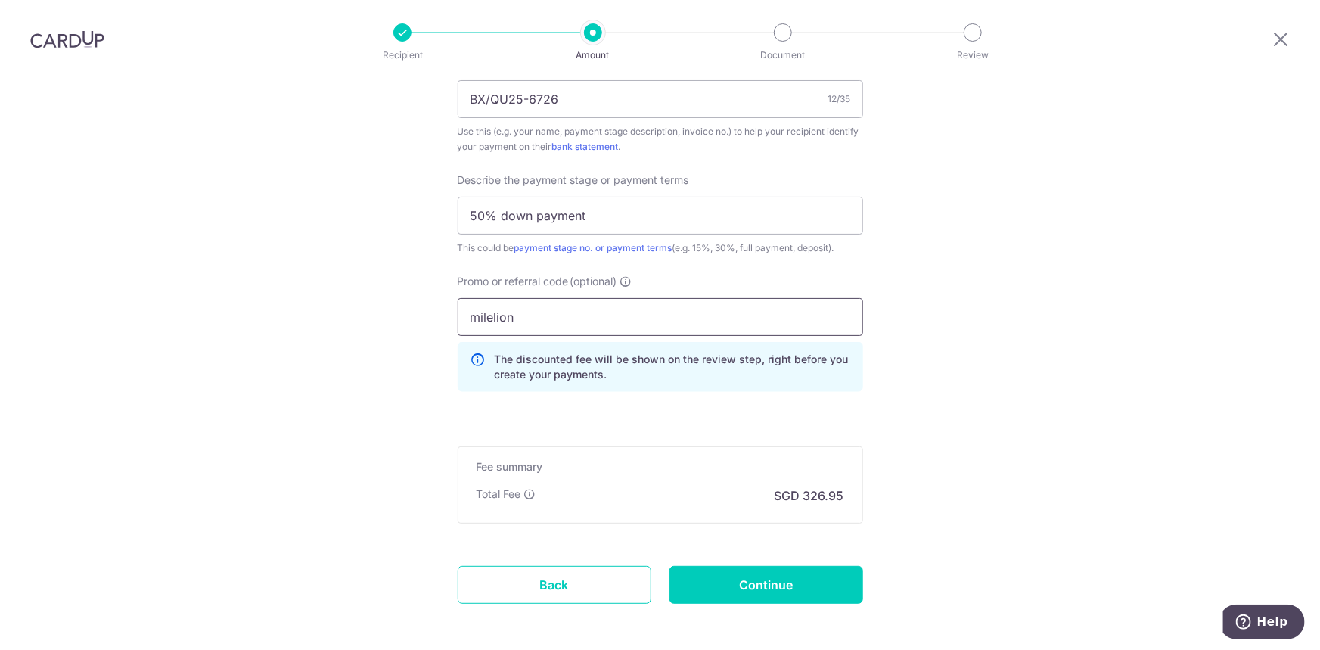
scroll to position [1028, 0]
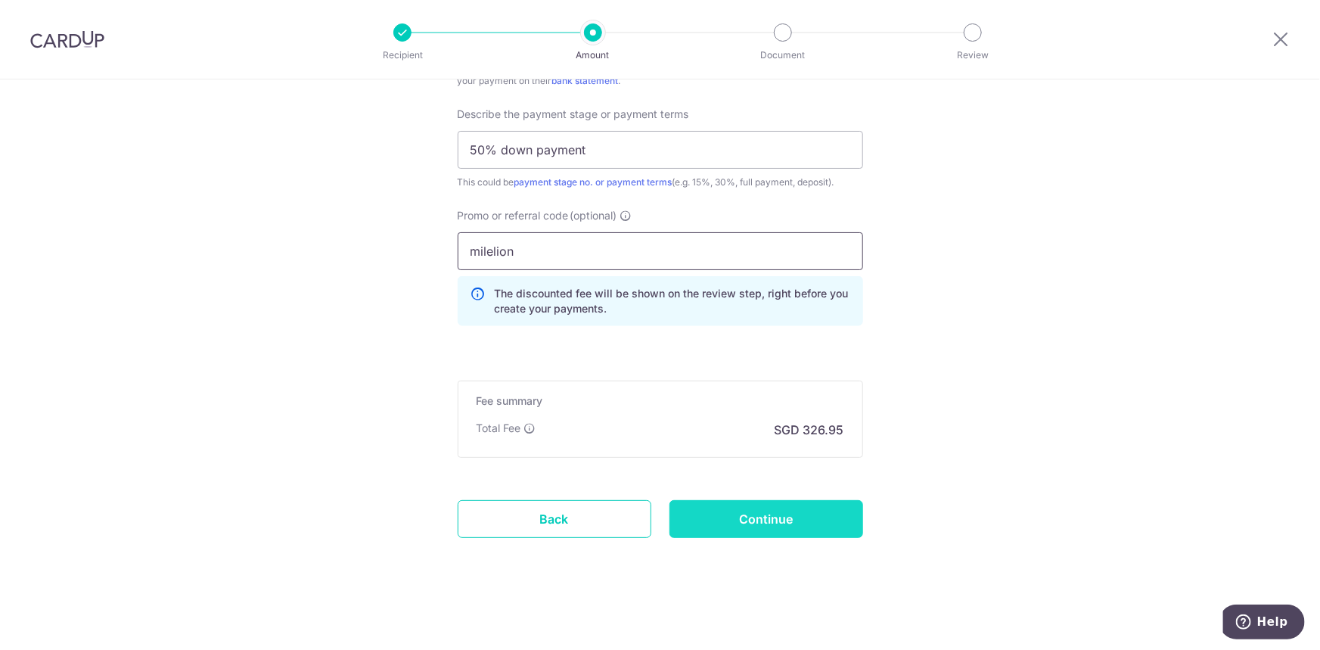
type input "milelion"
click at [753, 520] on input "Continue" at bounding box center [766, 519] width 194 height 38
type input "Create Schedule"
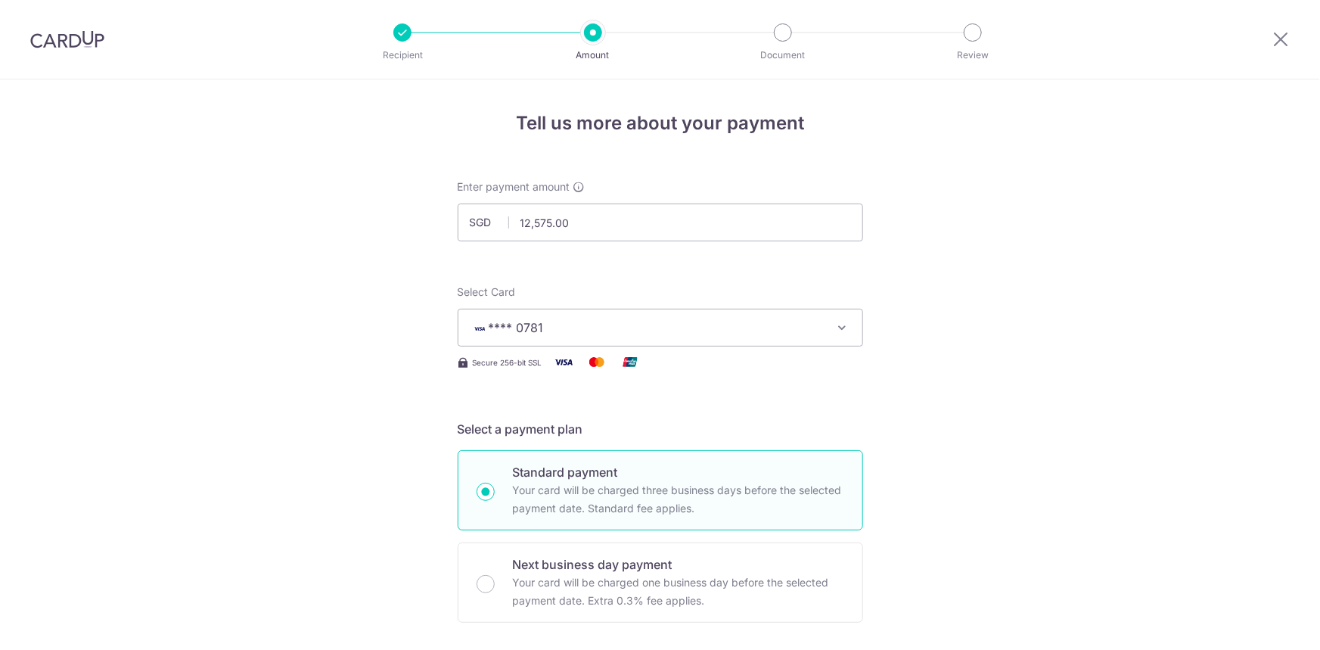
scroll to position [1006, 0]
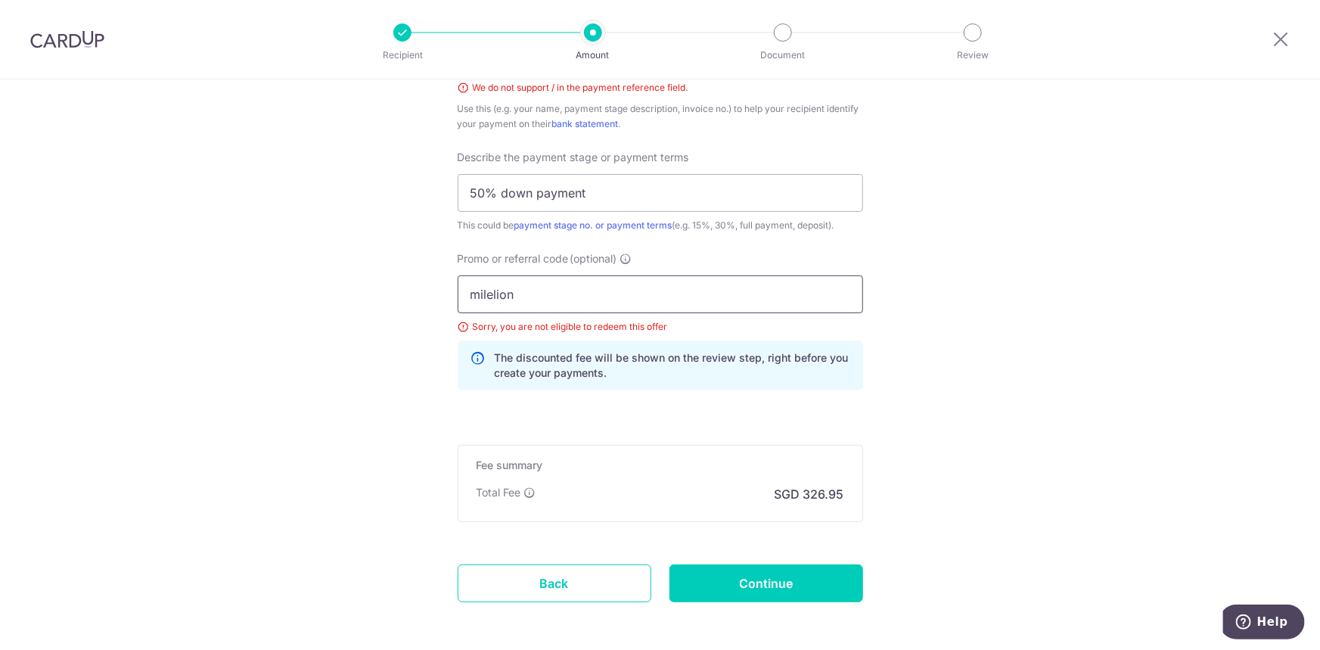
drag, startPoint x: 524, startPoint y: 297, endPoint x: 416, endPoint y: 292, distance: 108.3
type input "OFF225"
click at [781, 589] on input "Continue" at bounding box center [766, 583] width 194 height 38
type input "Create Schedule"
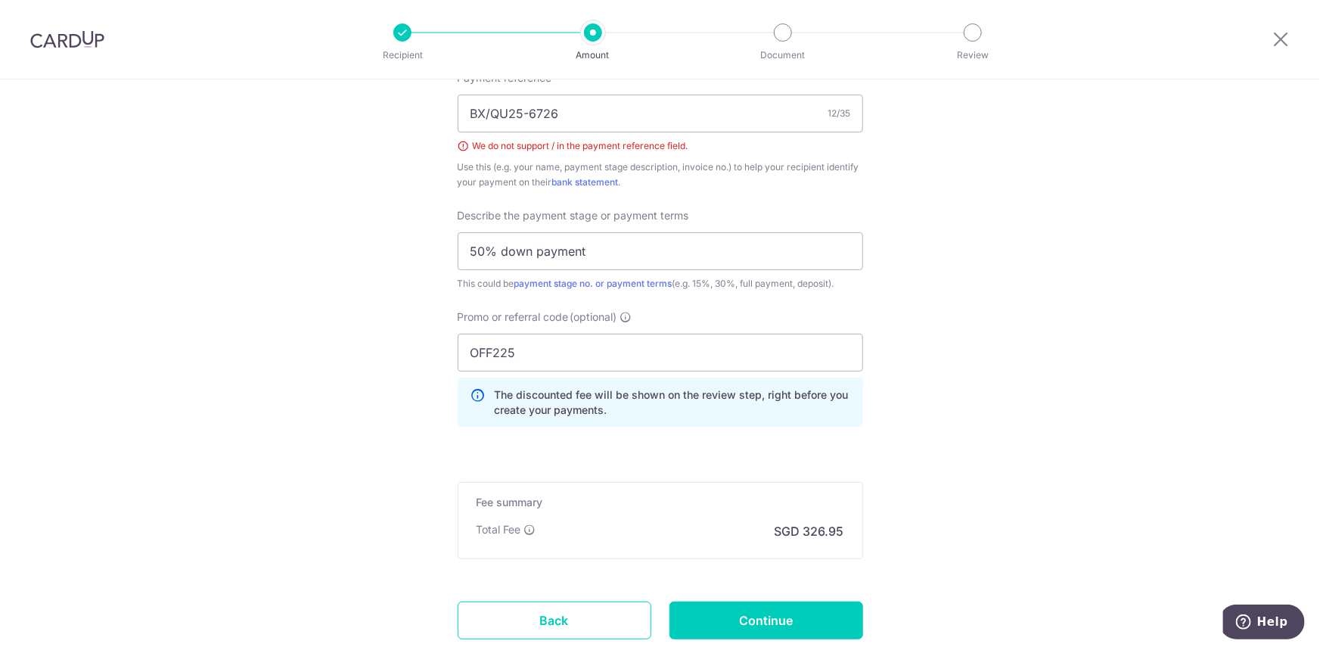
scroll to position [868, 0]
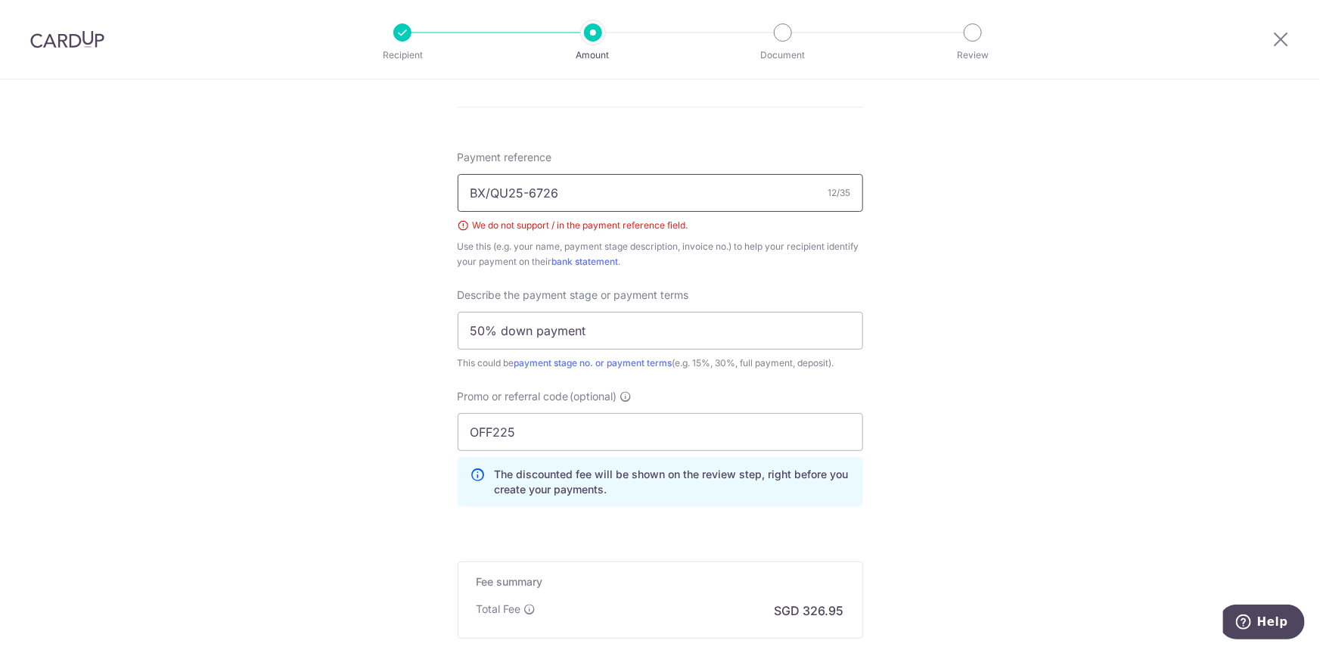
click at [492, 191] on input "BX/QU25-6726" at bounding box center [660, 193] width 405 height 38
type input "BX-QU25-6726"
click at [707, 235] on div "Payment reference BX-QU25-6726 12/35 We do not support / in the payment referen…" at bounding box center [660, 210] width 405 height 120
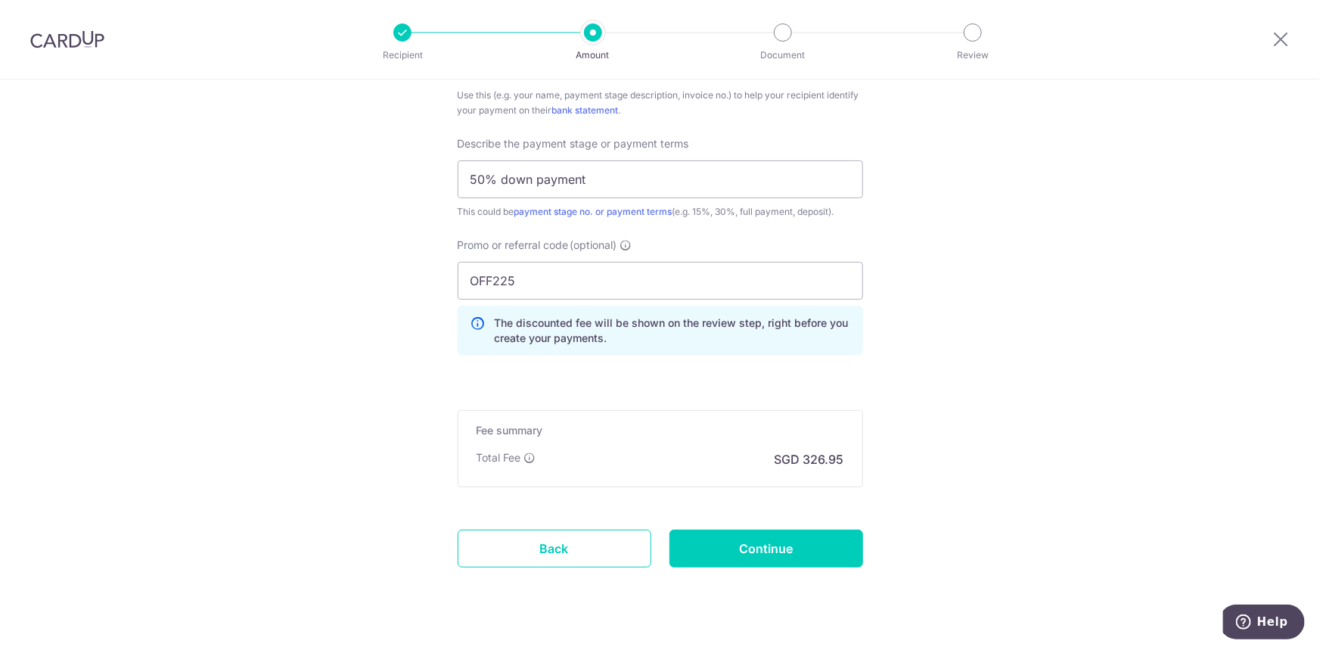
scroll to position [1048, 0]
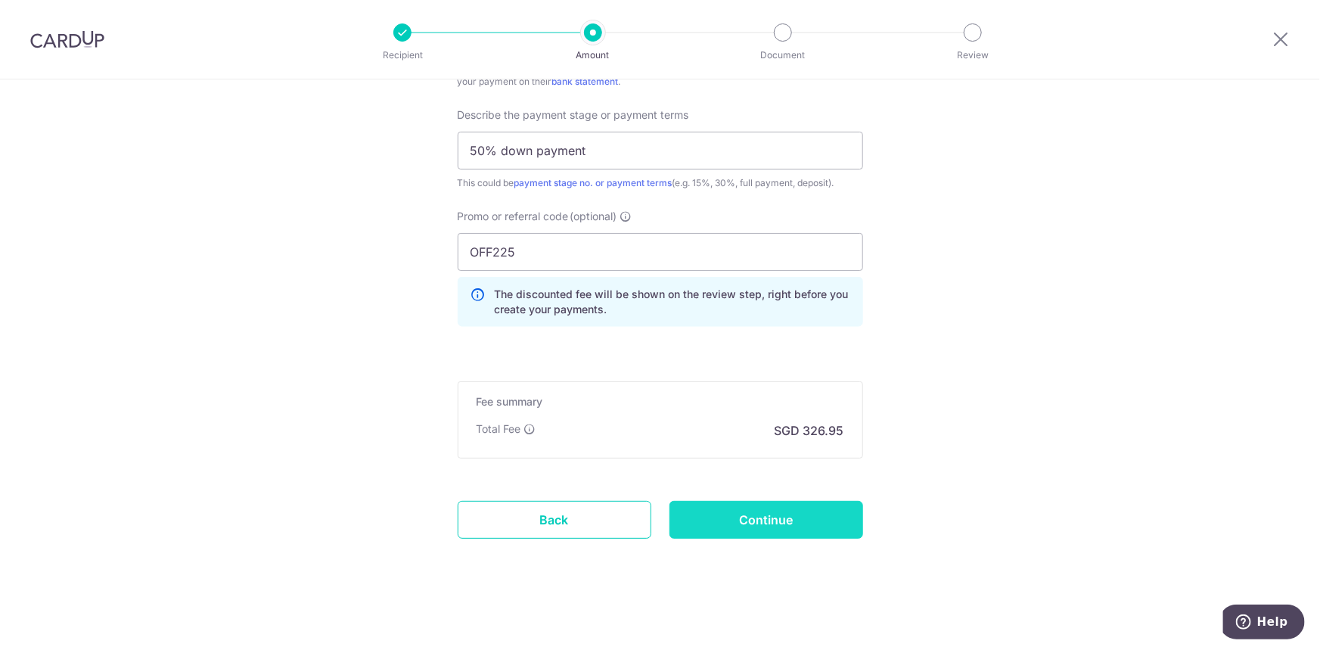
click at [748, 522] on input "Continue" at bounding box center [766, 520] width 194 height 38
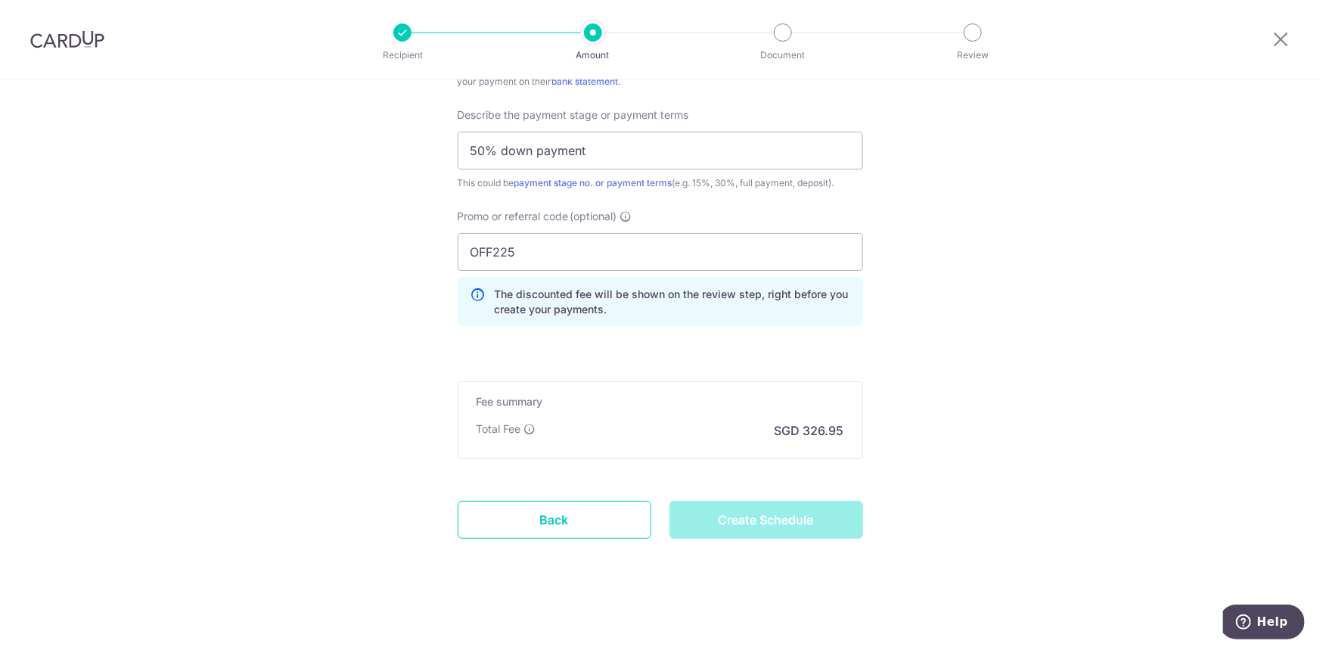
type input "Create Schedule"
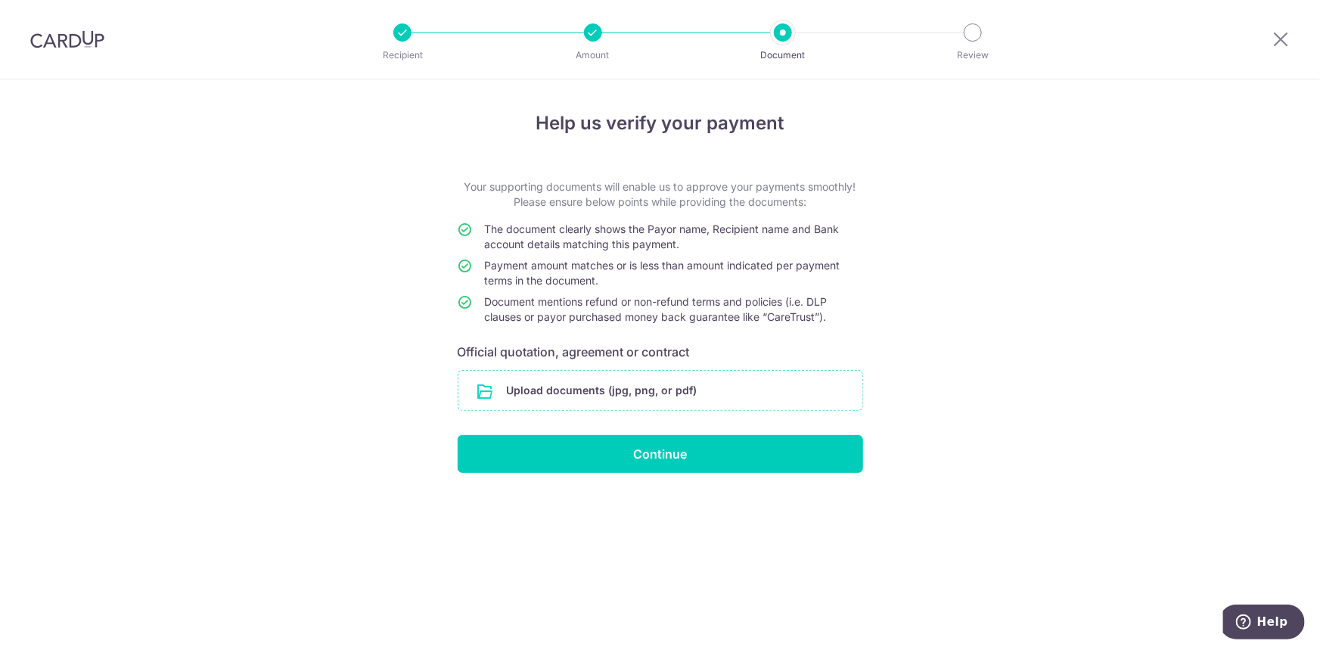
click at [627, 393] on input "file" at bounding box center [660, 390] width 404 height 39
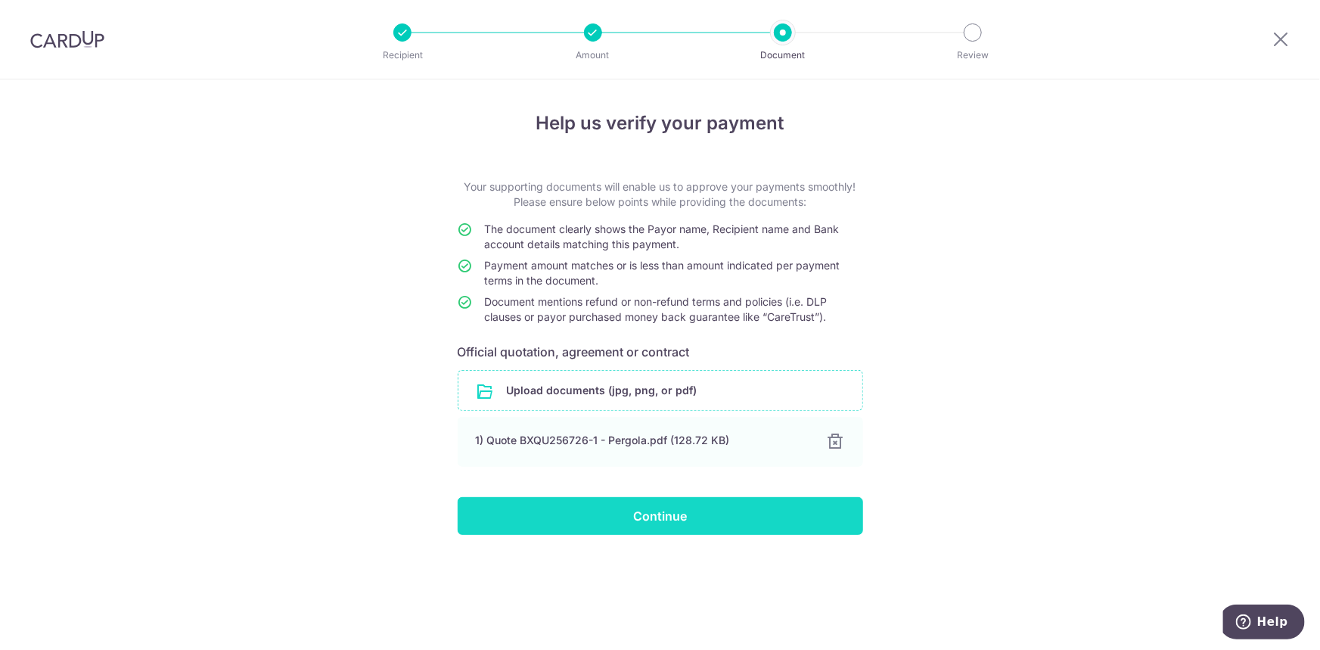
click at [664, 513] on input "Continue" at bounding box center [660, 516] width 405 height 38
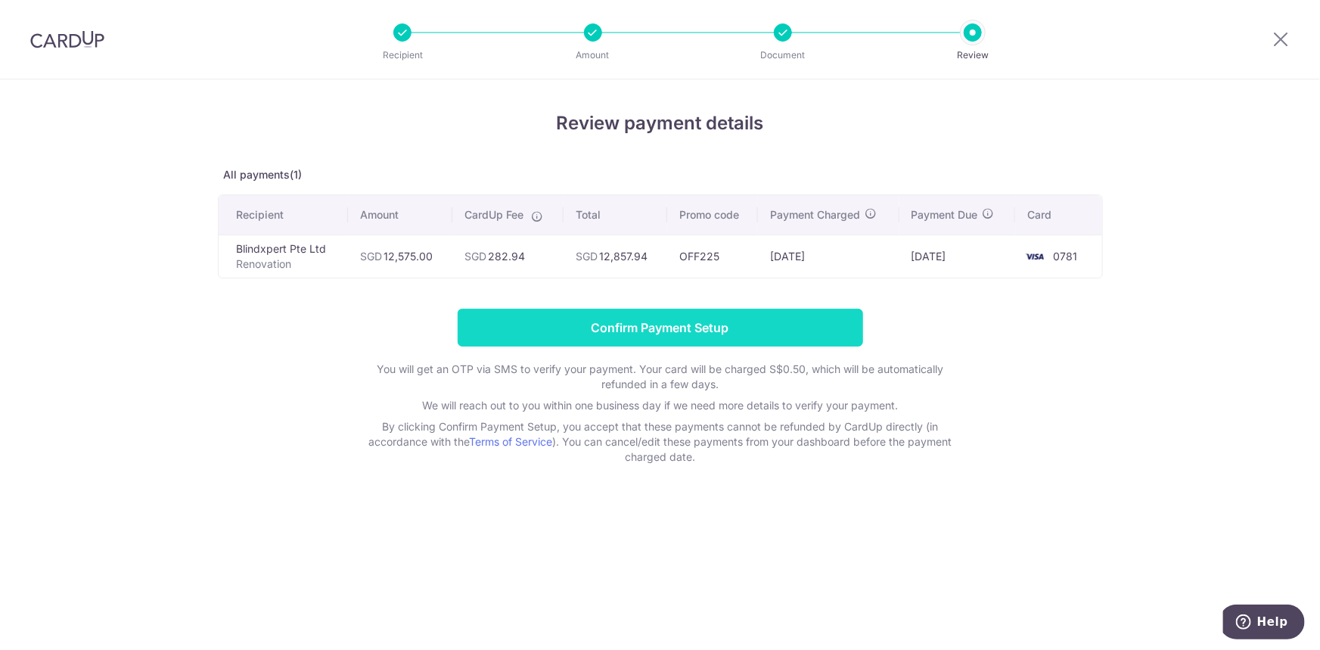
click at [663, 333] on input "Confirm Payment Setup" at bounding box center [660, 328] width 405 height 38
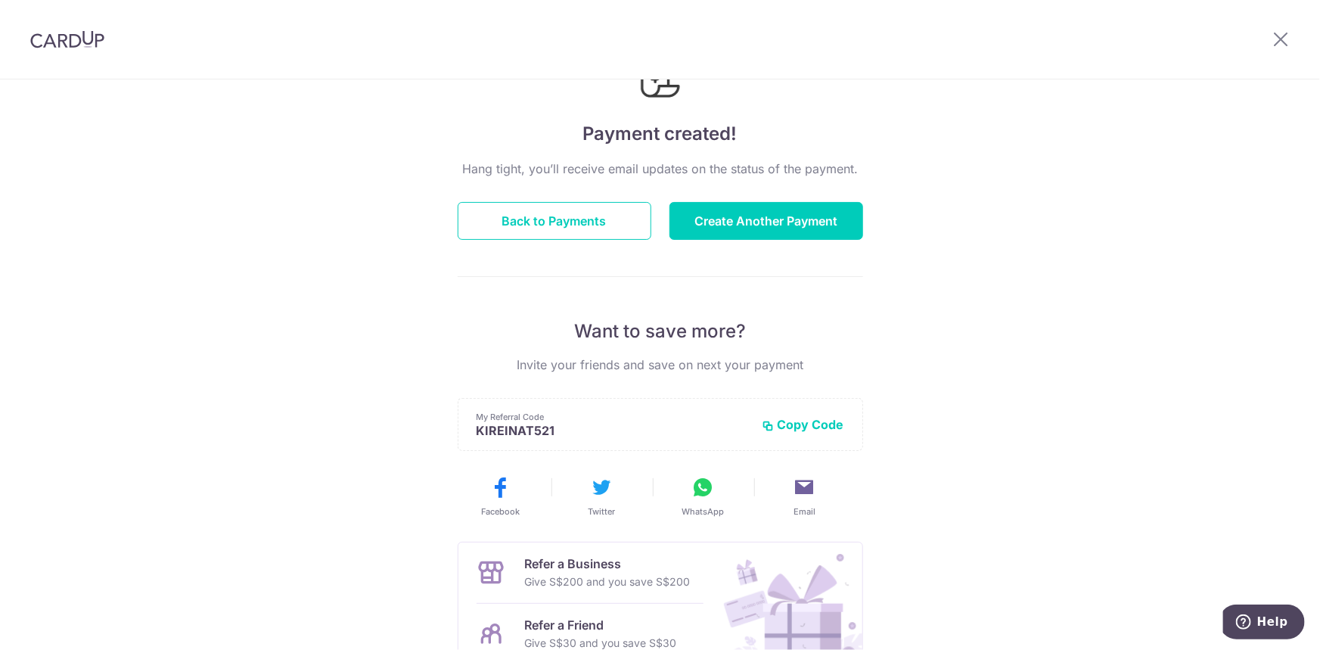
scroll to position [30, 0]
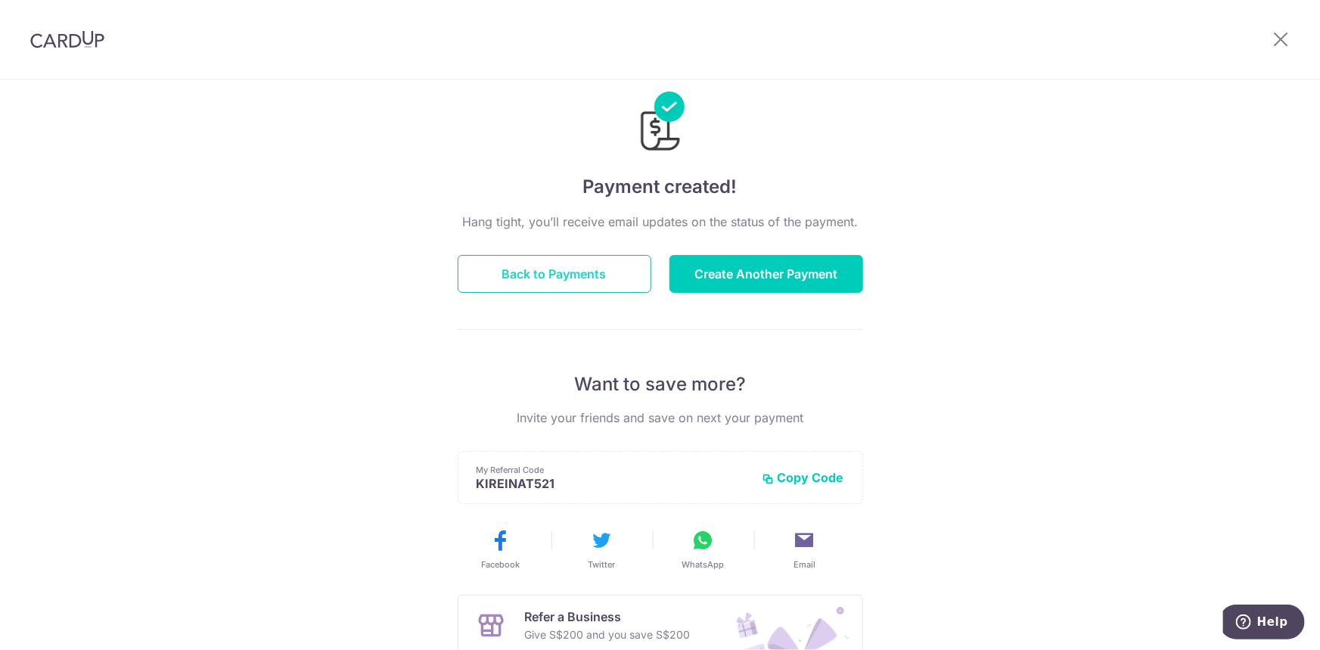
click at [569, 272] on button "Back to Payments" at bounding box center [555, 274] width 194 height 38
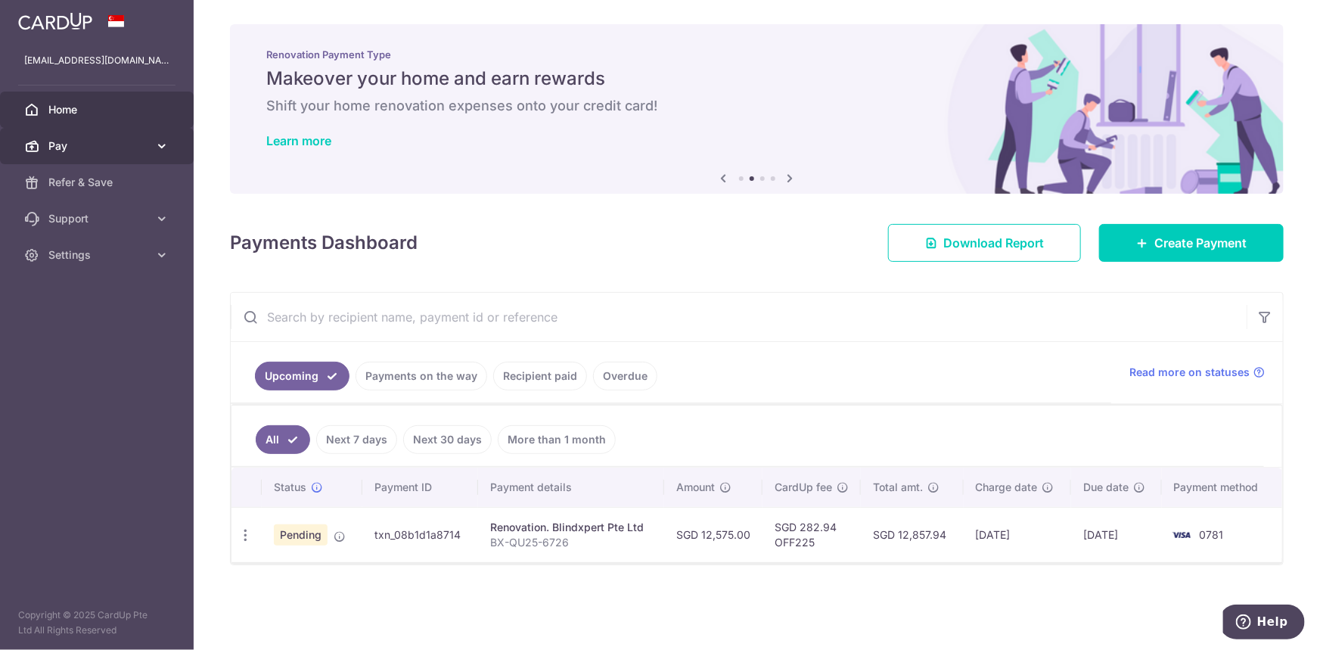
click at [163, 147] on icon at bounding box center [161, 145] width 15 height 15
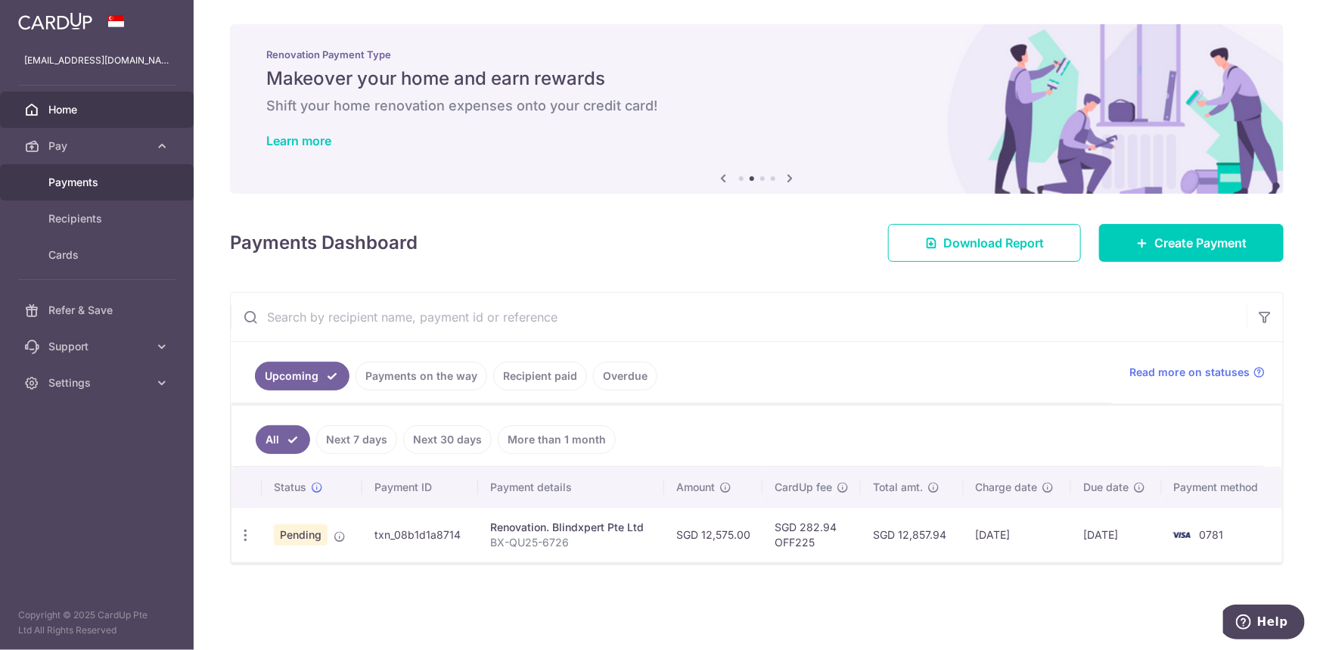
click at [88, 183] on span "Payments" at bounding box center [98, 182] width 100 height 15
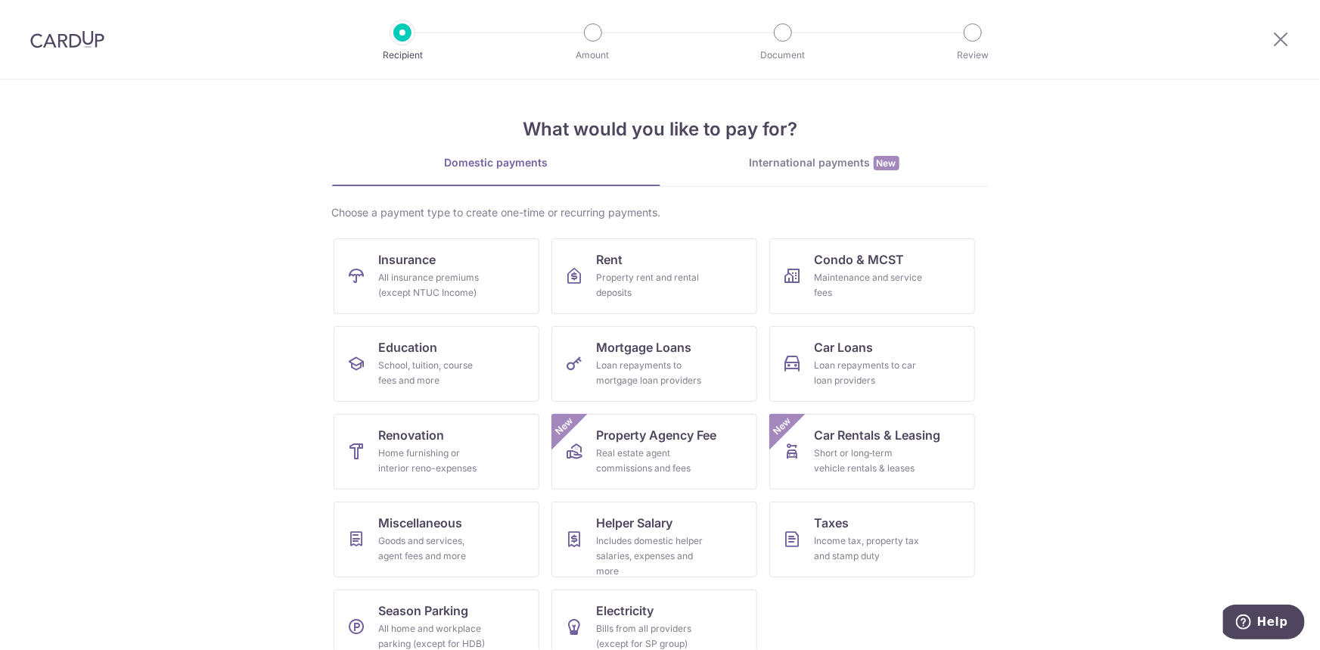
click at [64, 42] on img at bounding box center [67, 39] width 74 height 18
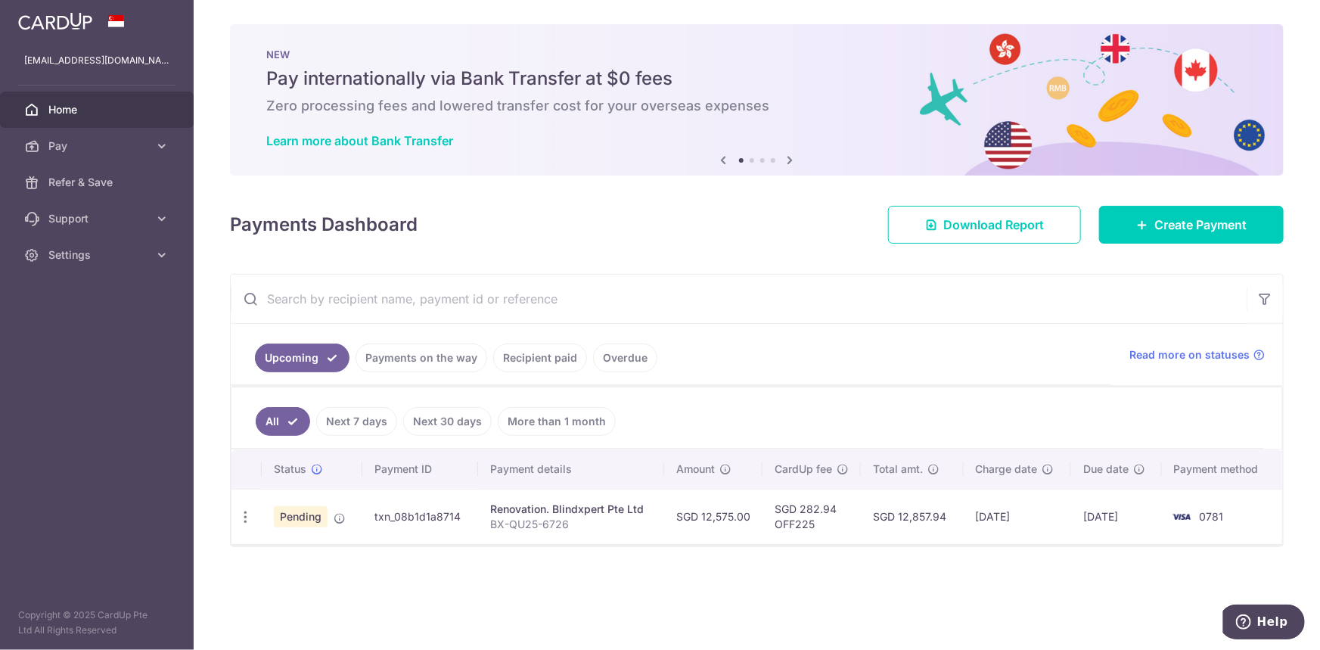
click at [514, 359] on link "Recipient paid" at bounding box center [540, 357] width 94 height 29
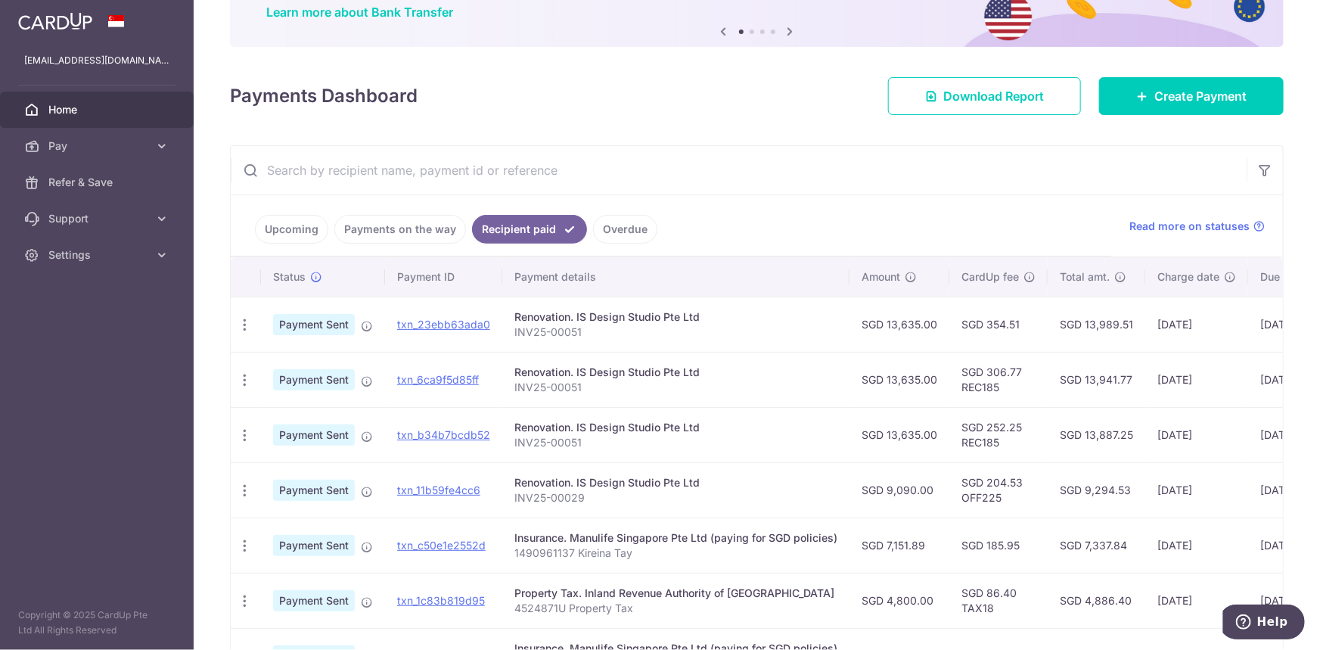
scroll to position [206, 0]
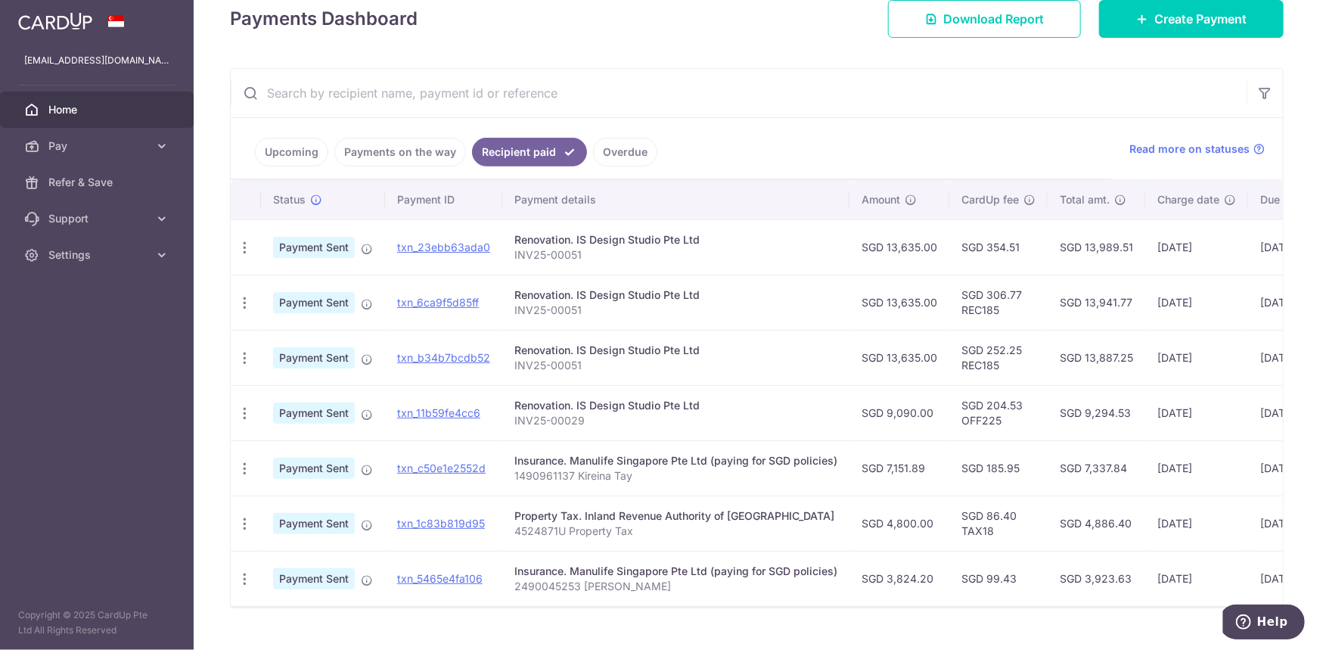
click at [802, 149] on ul "Upcoming Payments on the way Recipient paid Overdue" at bounding box center [671, 148] width 881 height 61
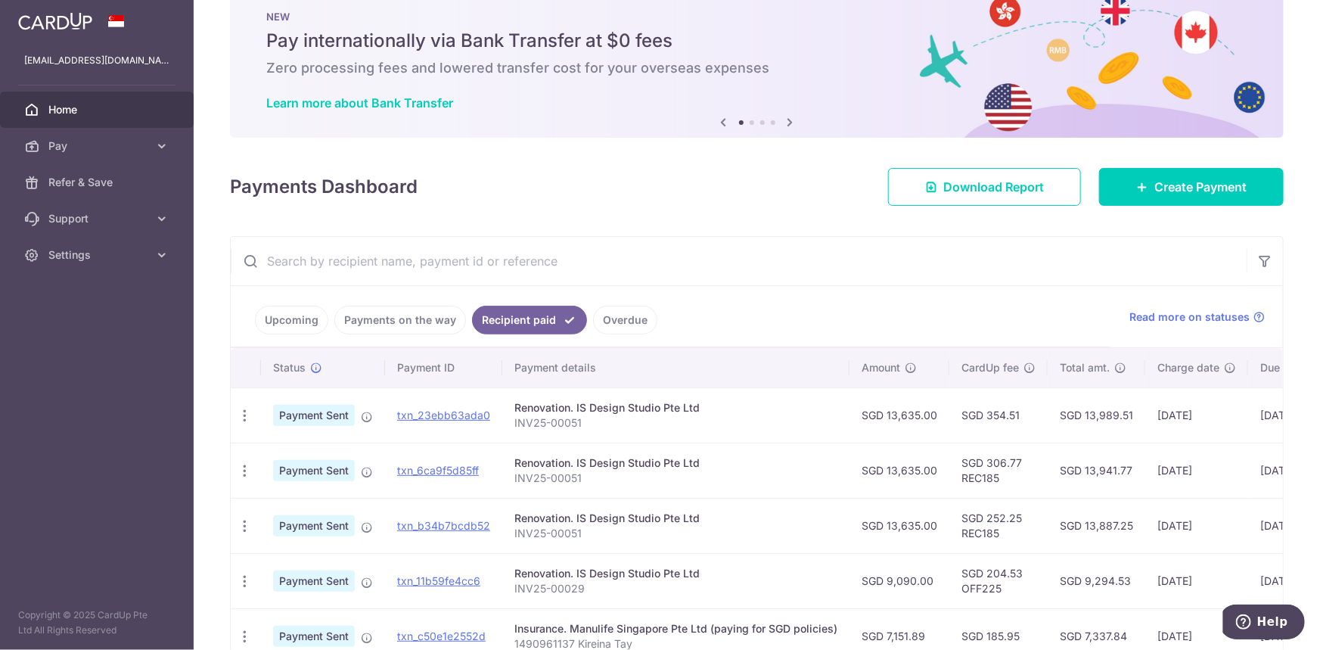
scroll to position [0, 0]
